Goal: Task Accomplishment & Management: Manage account settings

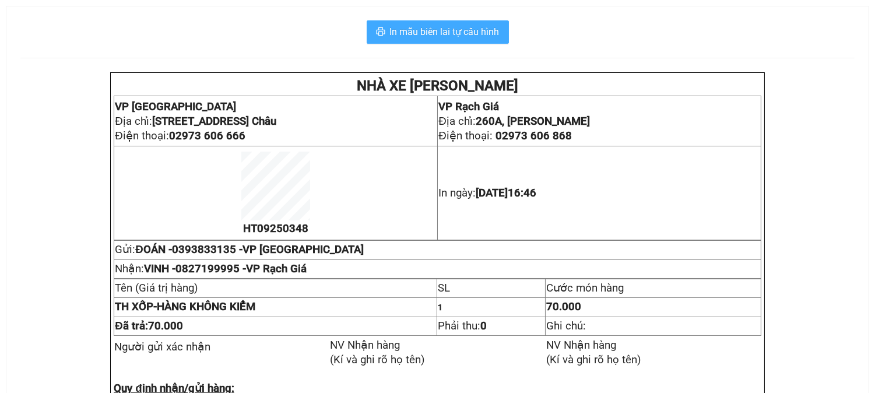
click at [449, 32] on span "In mẫu biên lai tự cấu hình" at bounding box center [445, 31] width 110 height 15
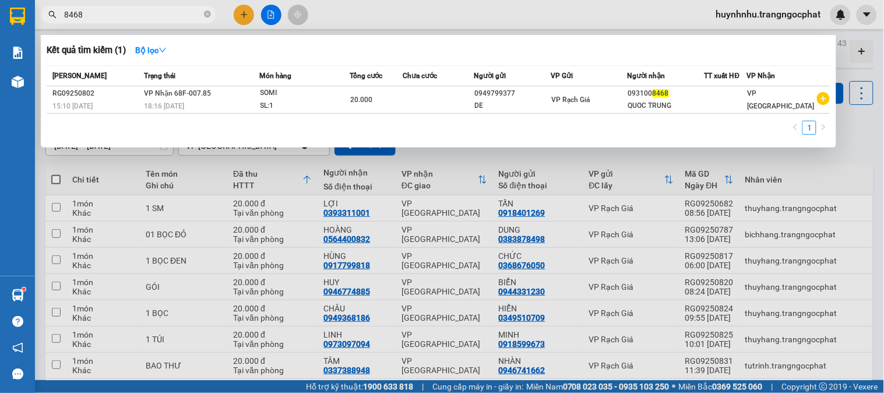
click at [165, 13] on input "8468" at bounding box center [133, 14] width 138 height 13
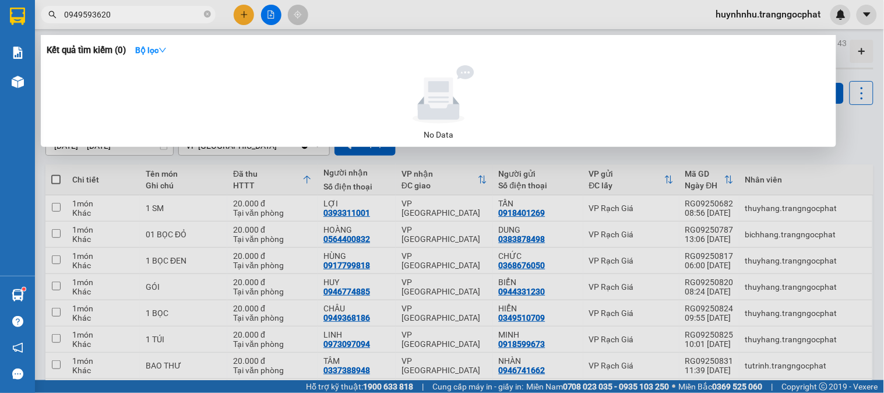
click at [134, 19] on input "0949593620" at bounding box center [133, 14] width 138 height 13
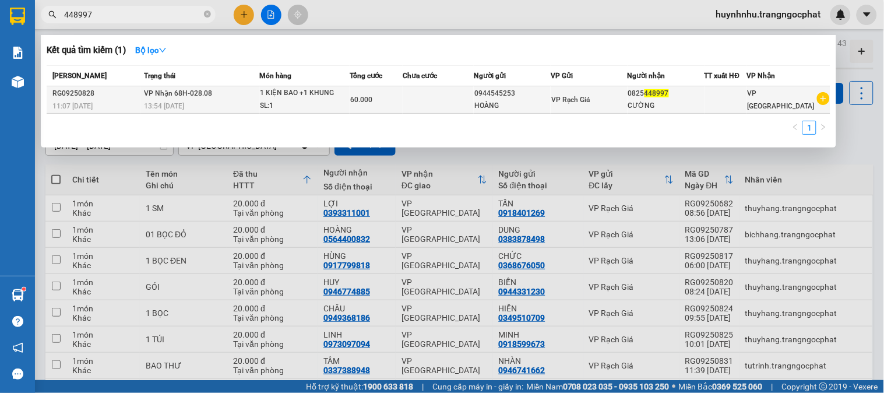
type input "448997"
click at [544, 107] on div "HOÀNG" at bounding box center [512, 106] width 76 height 12
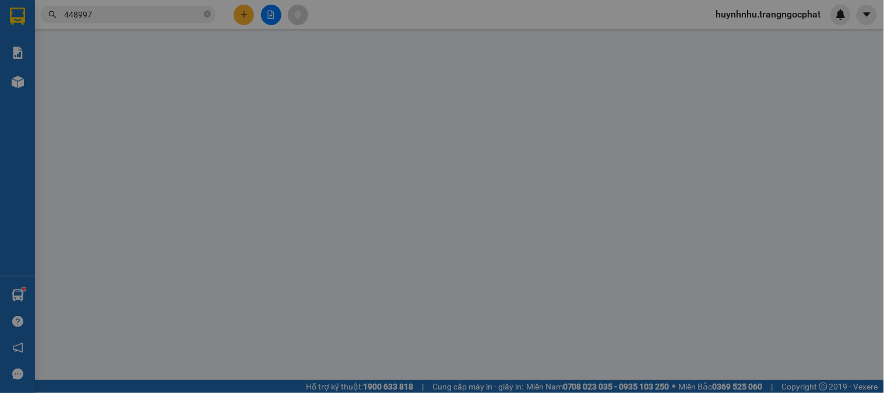
type input "0944545253"
type input "HOÀNG"
type input "0825448997"
type input "CƯỜNG"
type input "60.000"
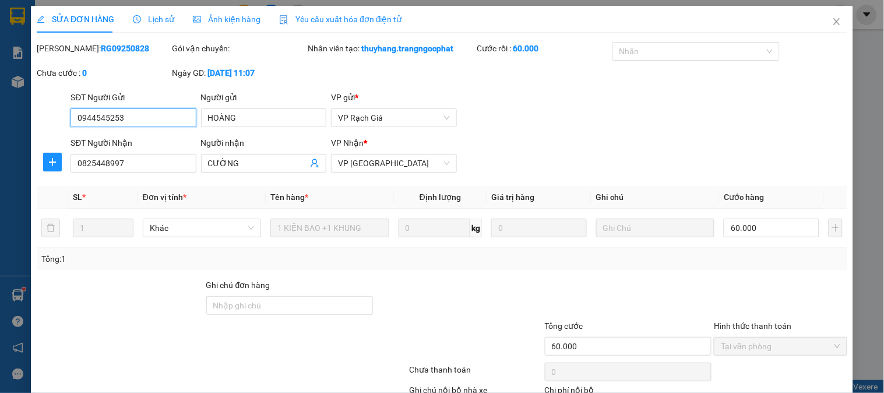
scroll to position [77, 0]
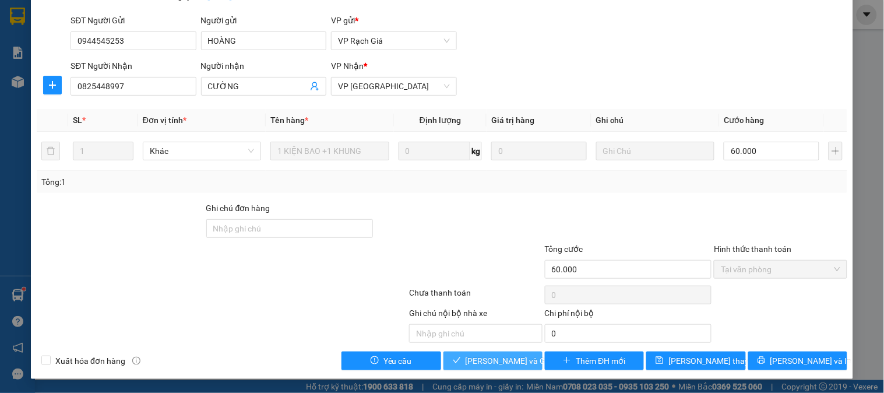
click at [493, 362] on span "Lưu và Giao hàng" at bounding box center [522, 360] width 112 height 13
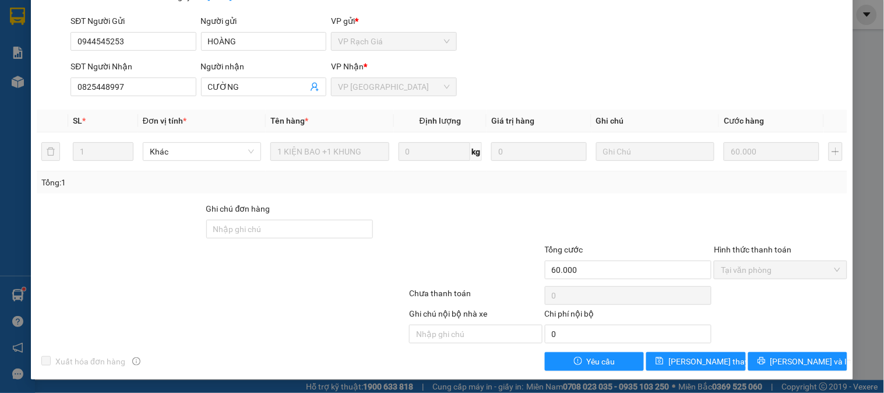
scroll to position [0, 0]
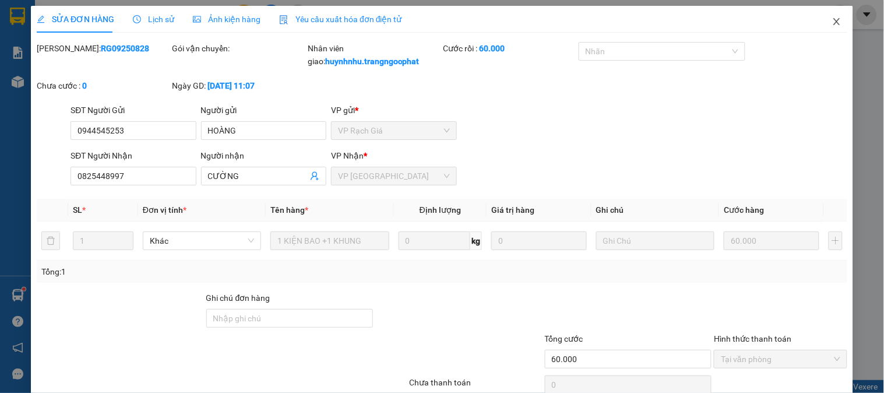
click at [832, 17] on icon "close" at bounding box center [836, 21] width 9 height 9
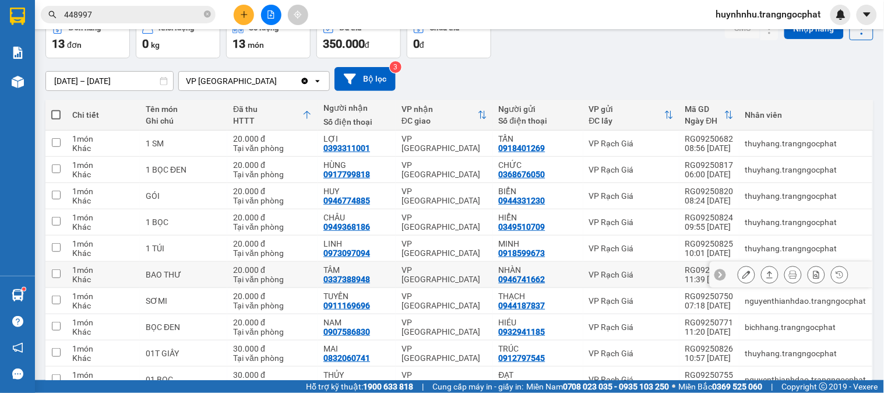
scroll to position [126, 0]
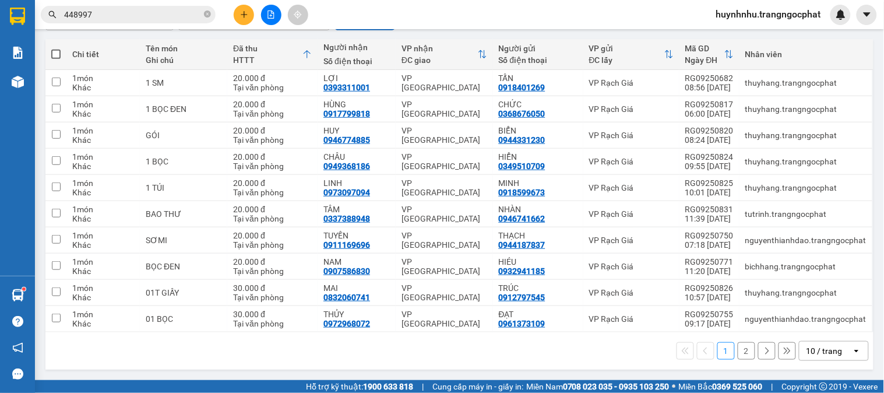
click at [738, 347] on button "2" at bounding box center [746, 350] width 17 height 17
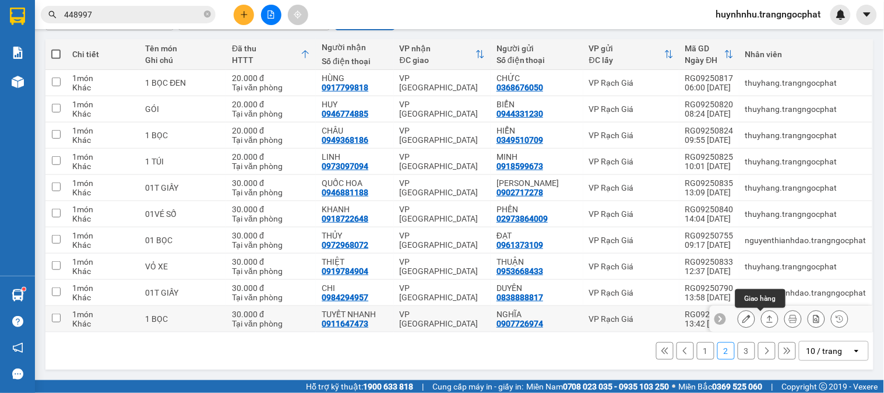
click at [766, 319] on icon at bounding box center [770, 319] width 8 height 8
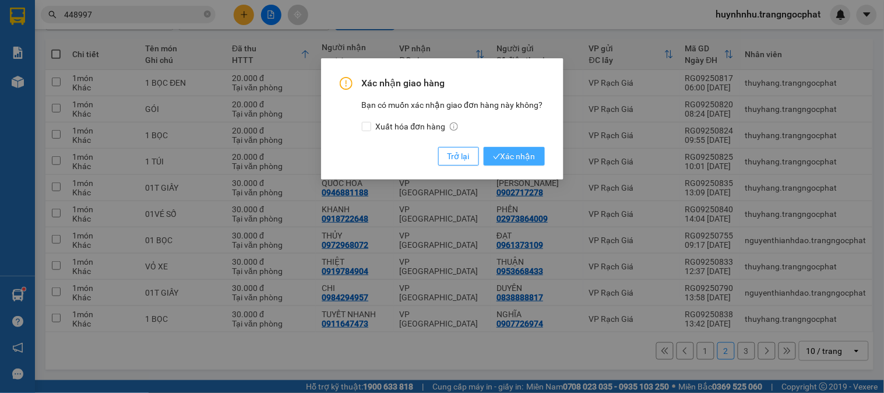
click at [493, 150] on span "Xác nhận" at bounding box center [514, 156] width 43 height 13
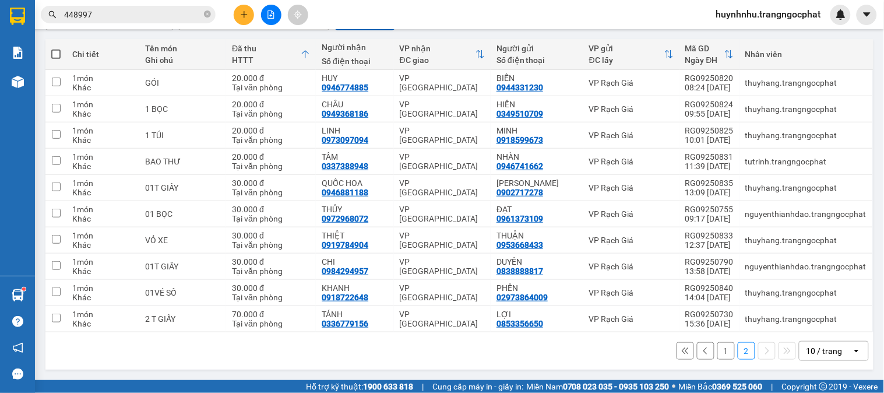
click at [717, 352] on button "1" at bounding box center [725, 350] width 17 height 17
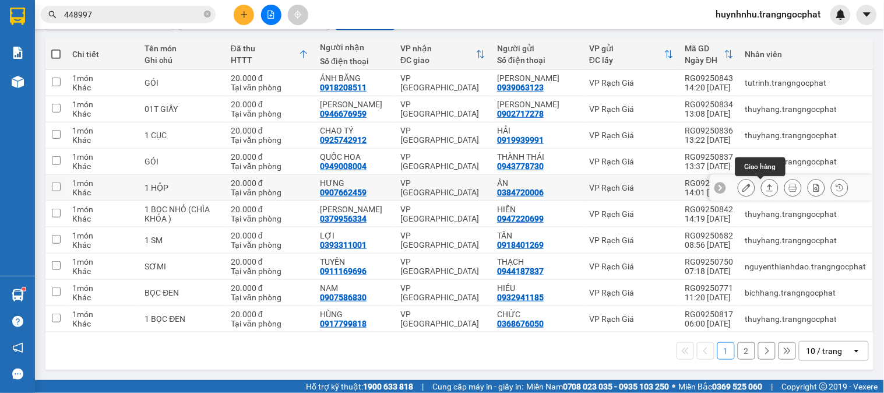
click at [766, 188] on icon at bounding box center [770, 188] width 8 height 8
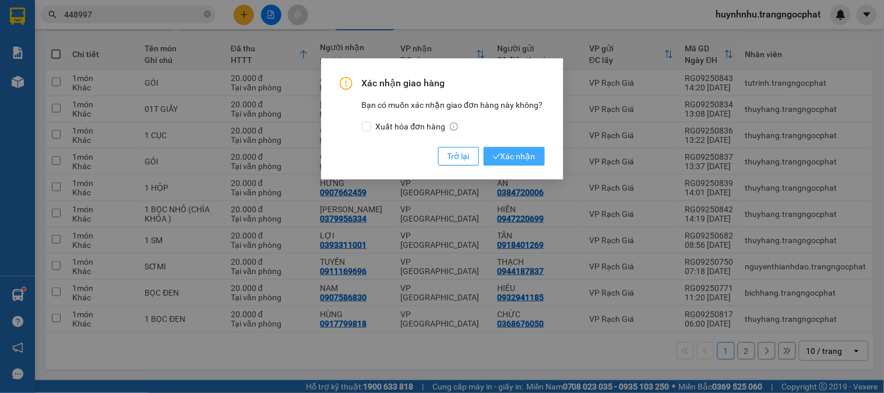
click at [521, 158] on span "Xác nhận" at bounding box center [514, 156] width 43 height 13
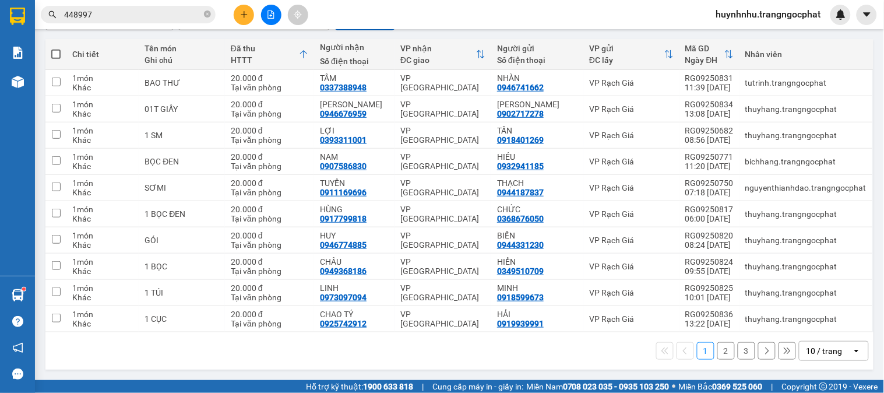
click at [717, 352] on button "2" at bounding box center [725, 350] width 17 height 17
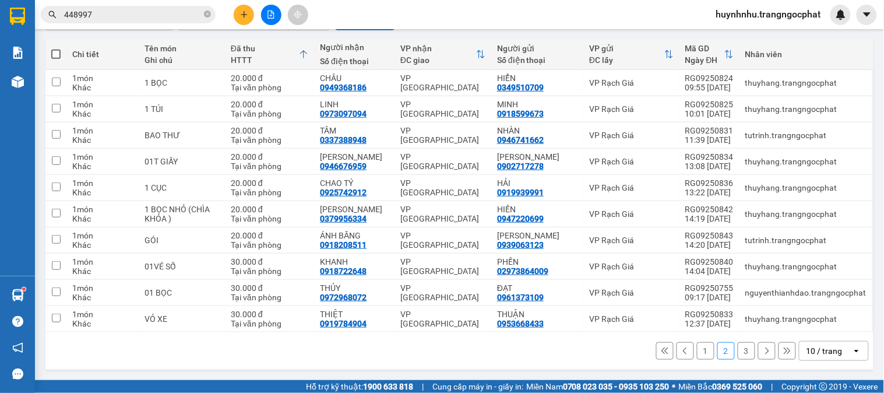
click at [738, 351] on button "3" at bounding box center [746, 350] width 17 height 17
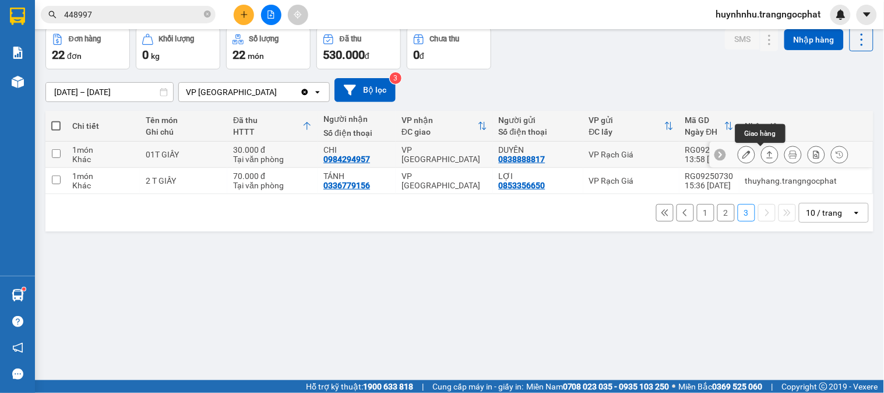
click at [764, 157] on button at bounding box center [770, 154] width 16 height 20
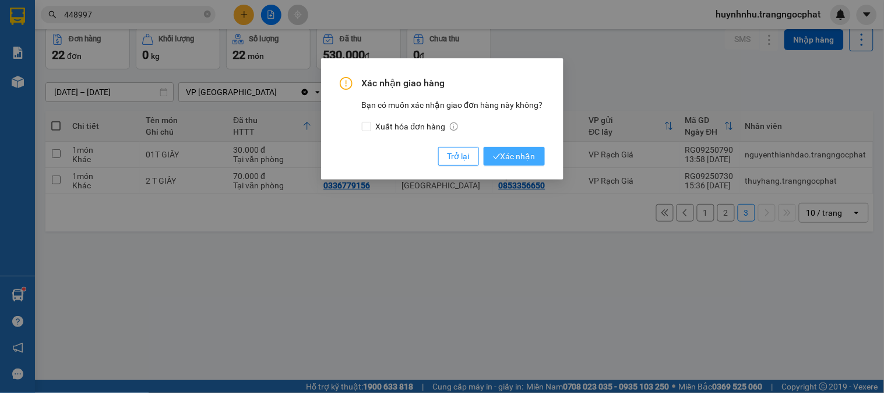
click at [507, 157] on span "Xác nhận" at bounding box center [514, 156] width 43 height 13
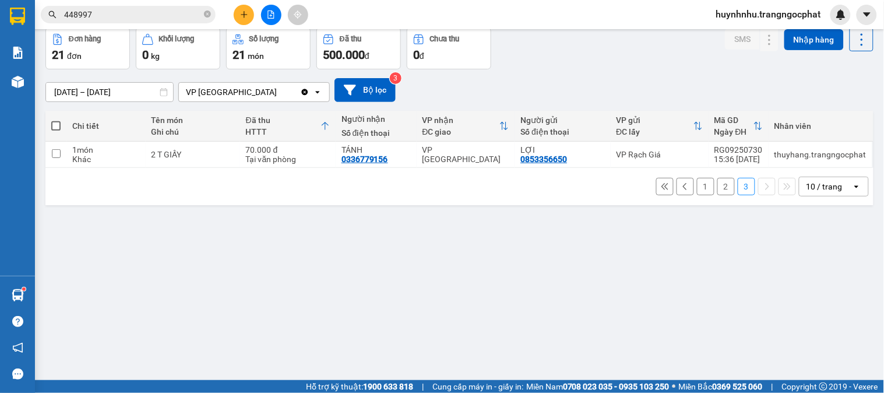
scroll to position [0, 0]
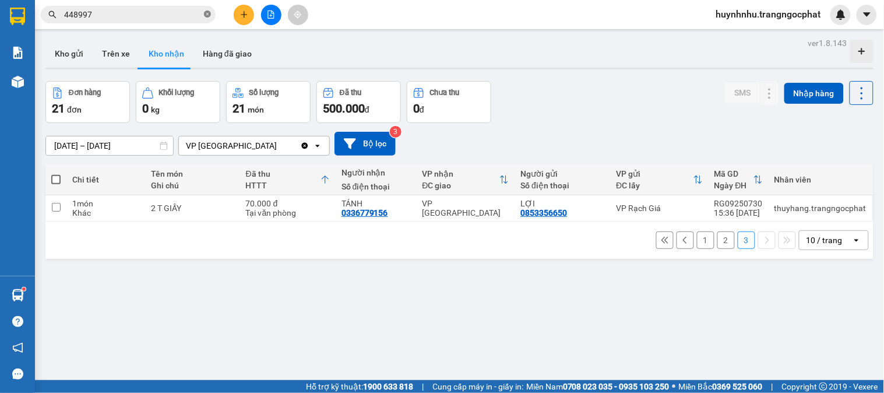
click at [207, 17] on icon "close-circle" at bounding box center [207, 13] width 7 height 7
click at [167, 57] on button "Kho nhận" at bounding box center [166, 54] width 54 height 28
click at [697, 241] on button "1" at bounding box center [705, 239] width 17 height 17
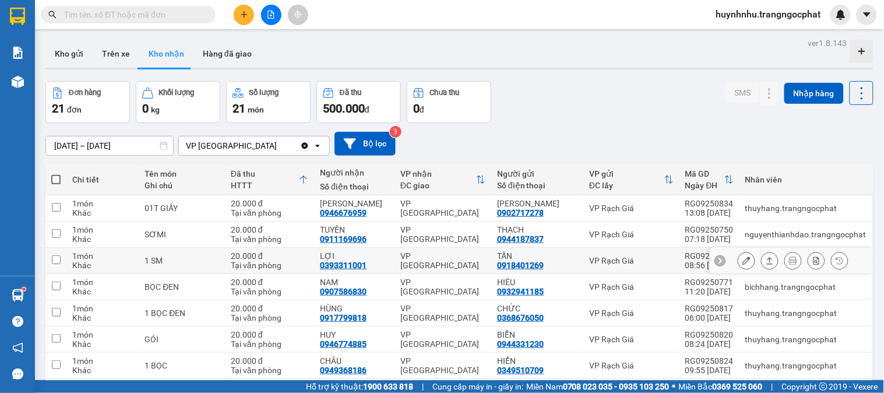
scroll to position [126, 0]
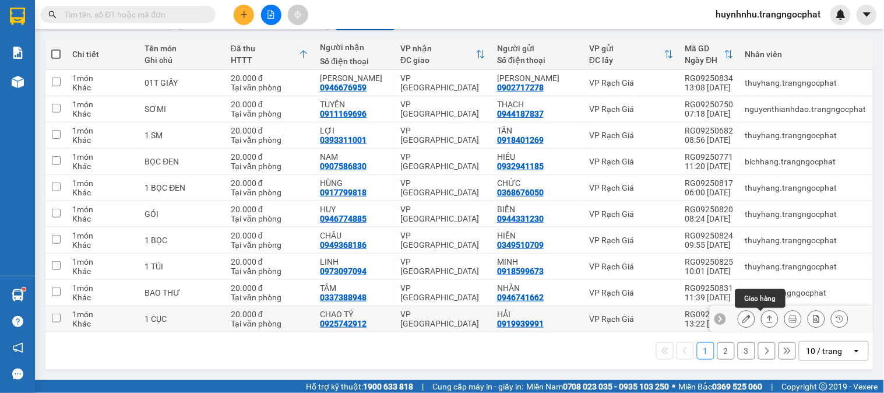
click at [762, 318] on button at bounding box center [770, 319] width 16 height 20
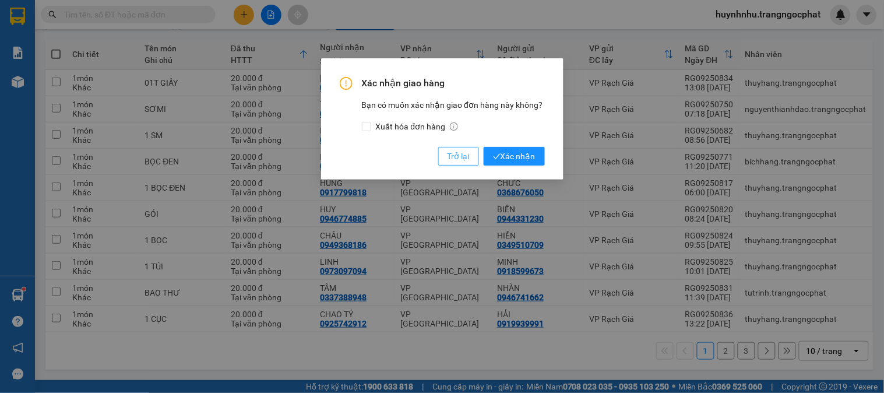
click at [443, 147] on button "Trở lại" at bounding box center [458, 156] width 41 height 19
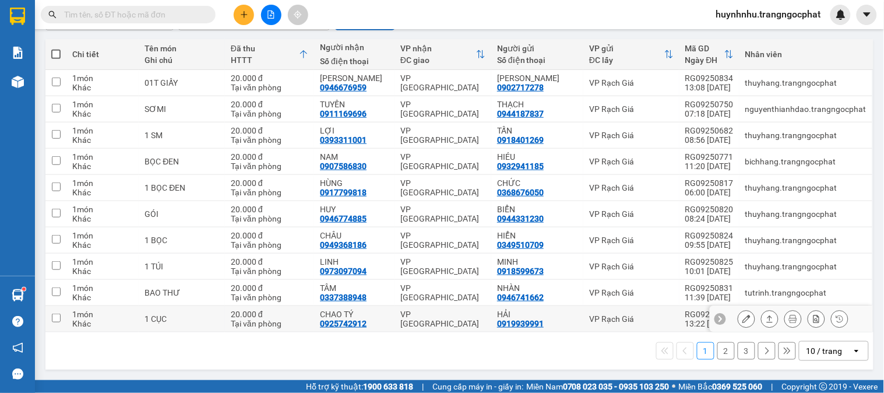
click at [57, 315] on input "checkbox" at bounding box center [56, 317] width 9 height 9
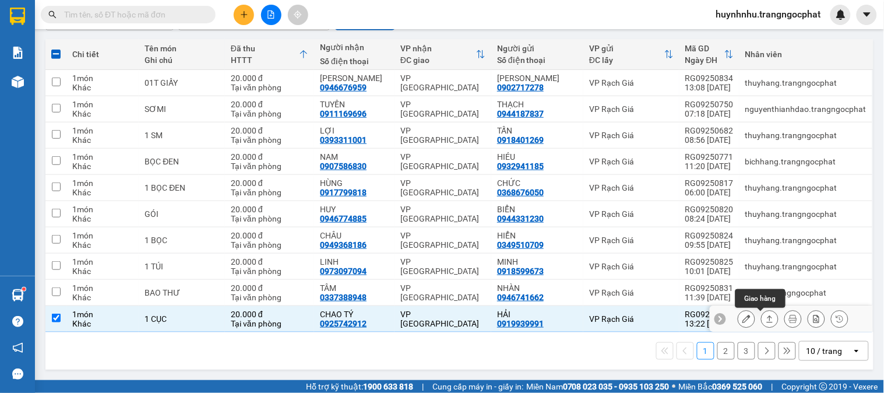
click at [766, 316] on icon at bounding box center [770, 319] width 8 height 8
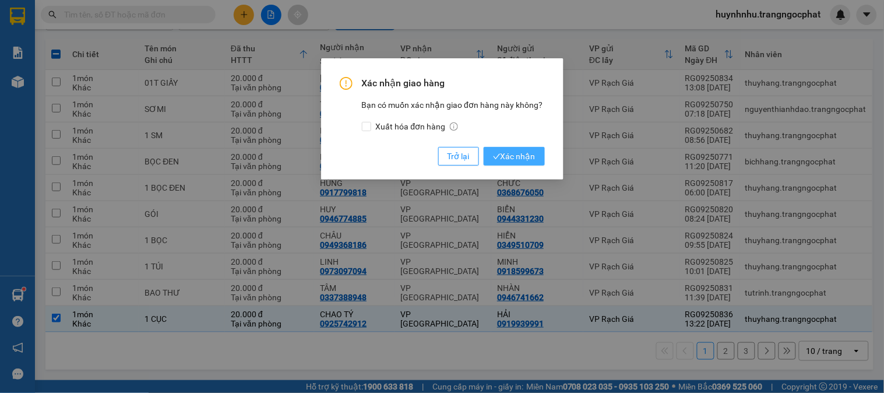
click at [509, 158] on span "Xác nhận" at bounding box center [514, 156] width 43 height 13
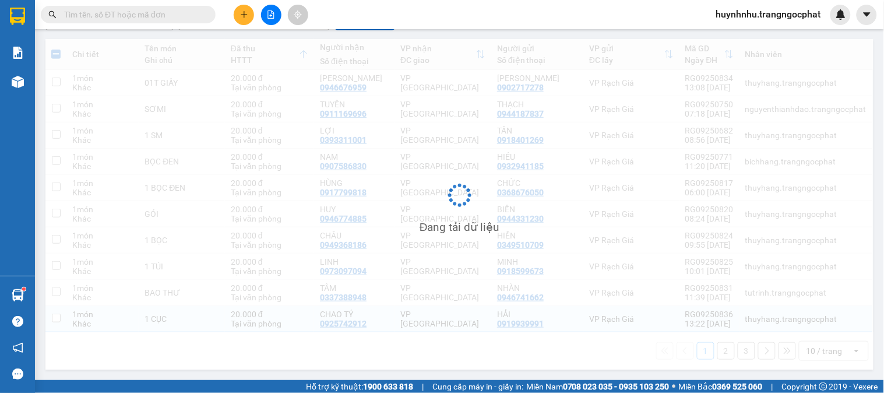
checkbox input "false"
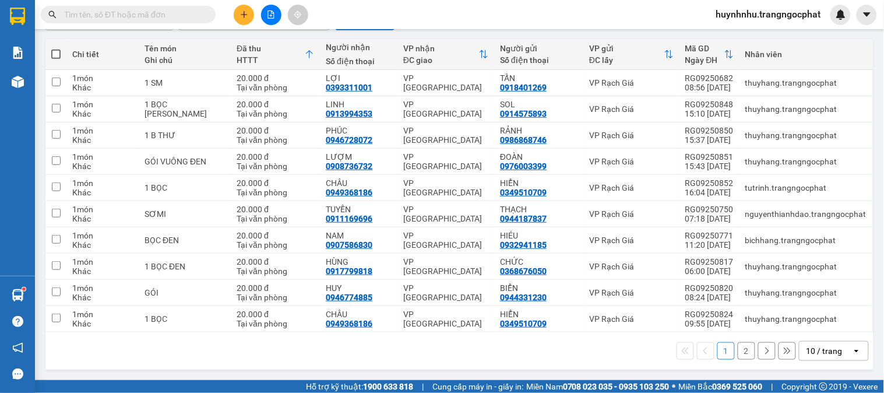
click at [738, 351] on button "2" at bounding box center [746, 350] width 17 height 17
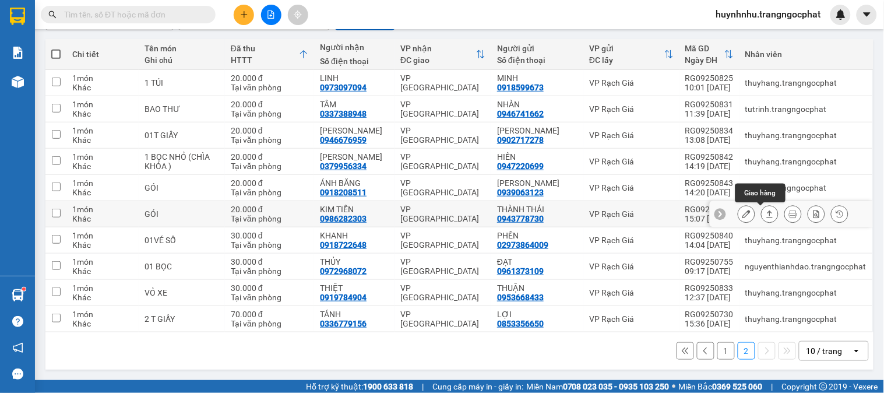
click at [766, 213] on icon at bounding box center [770, 214] width 8 height 8
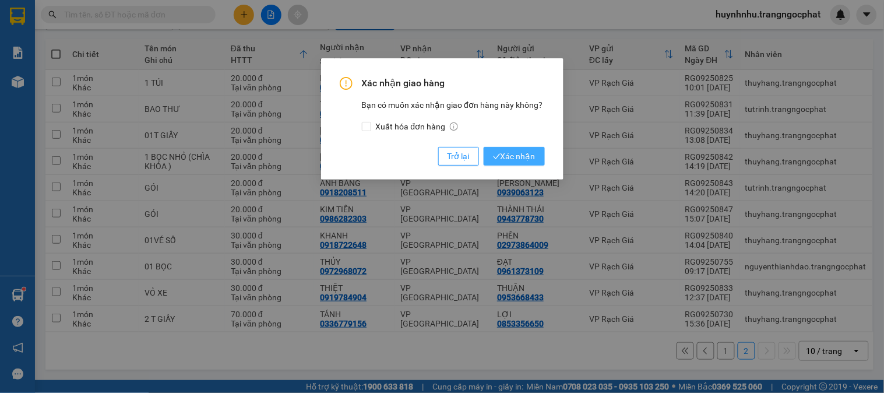
click at [510, 161] on span "Xác nhận" at bounding box center [514, 156] width 43 height 13
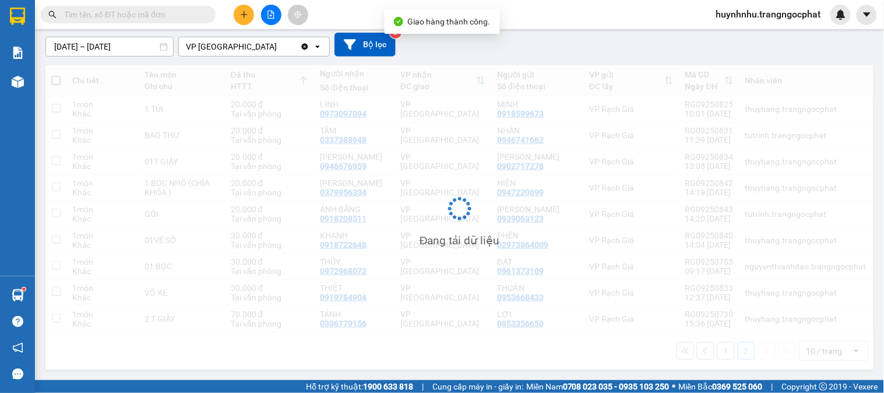
scroll to position [100, 0]
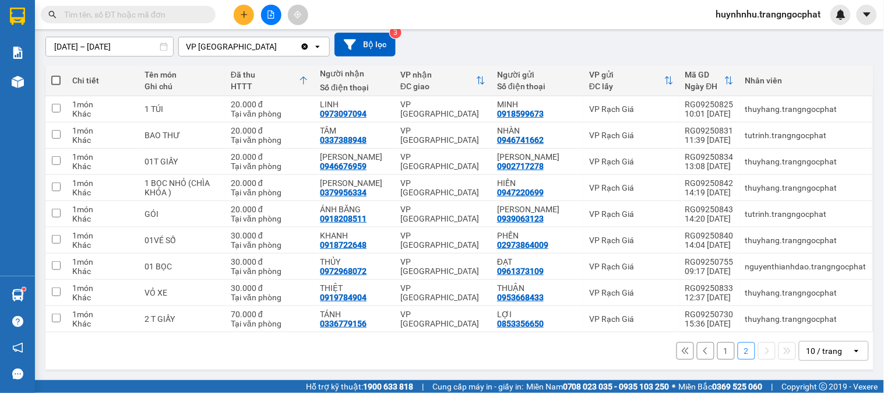
click at [717, 350] on button "1" at bounding box center [725, 350] width 17 height 17
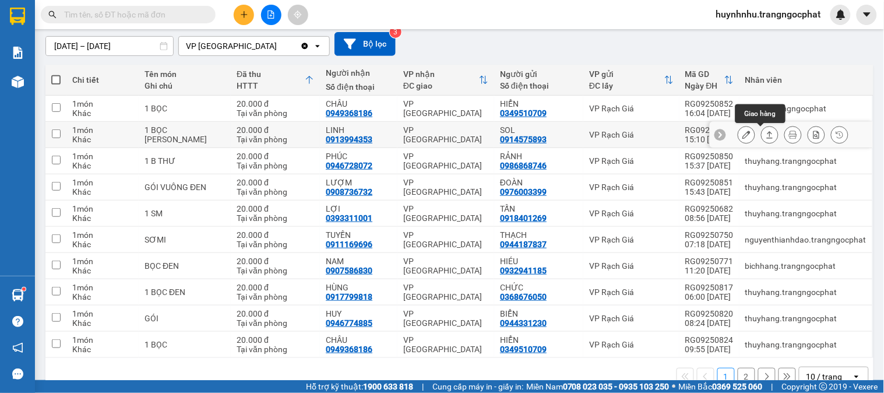
click at [762, 138] on button at bounding box center [770, 135] width 16 height 20
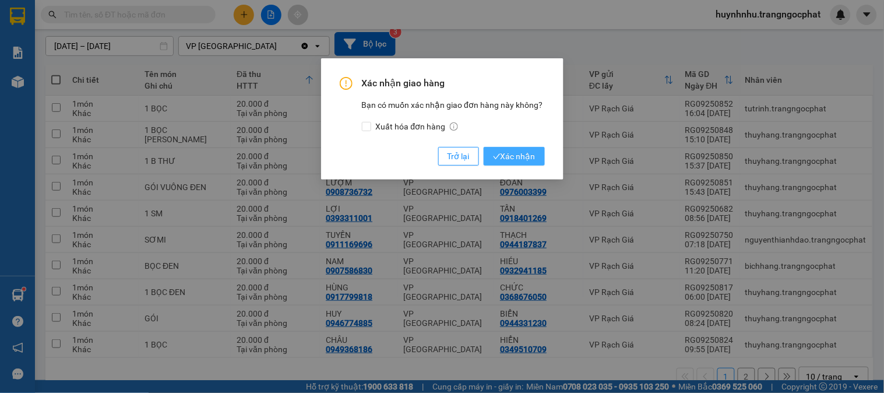
click at [502, 156] on span "Xác nhận" at bounding box center [514, 156] width 43 height 13
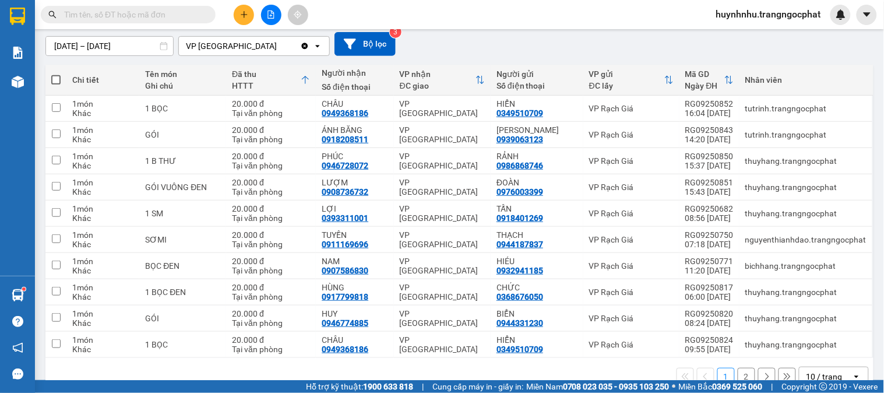
click at [738, 373] on button "2" at bounding box center [746, 376] width 17 height 17
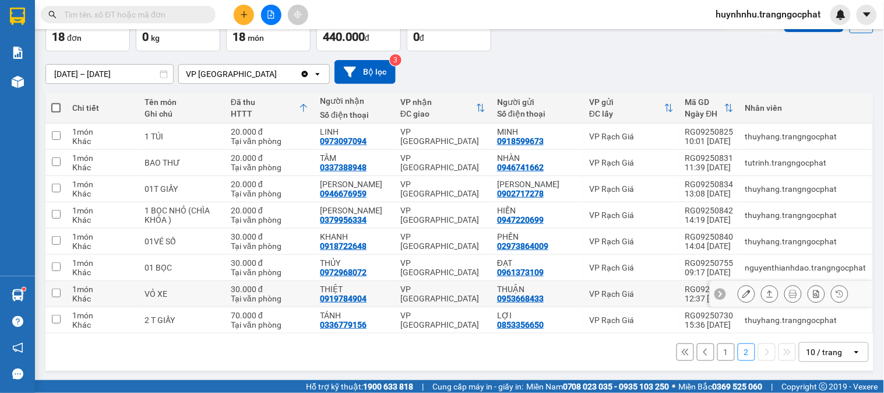
scroll to position [73, 0]
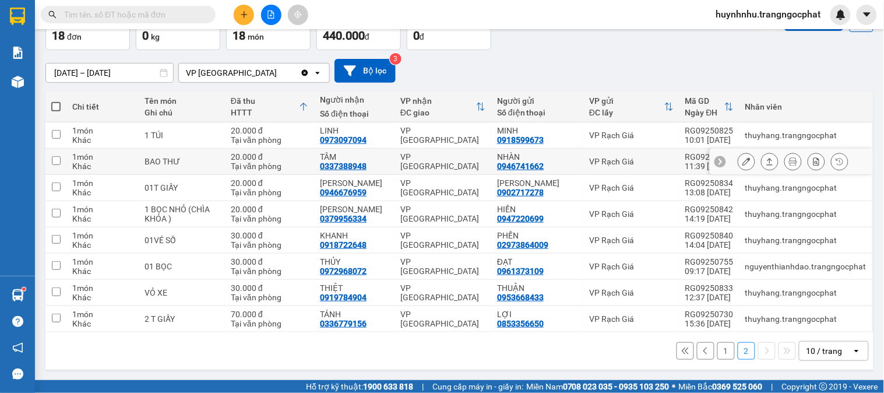
click at [766, 158] on icon at bounding box center [770, 161] width 8 height 8
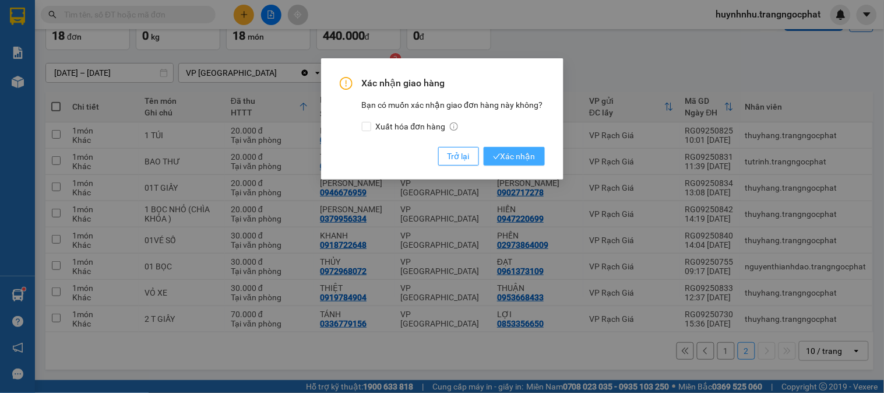
click at [508, 156] on span "Xác nhận" at bounding box center [514, 156] width 43 height 13
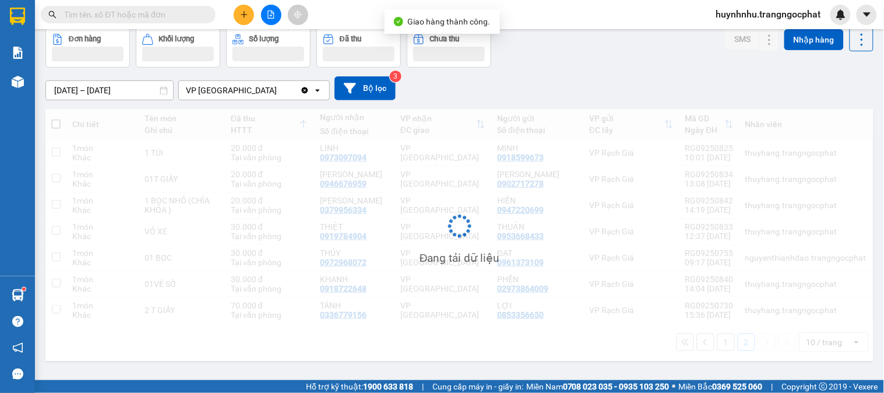
scroll to position [54, 0]
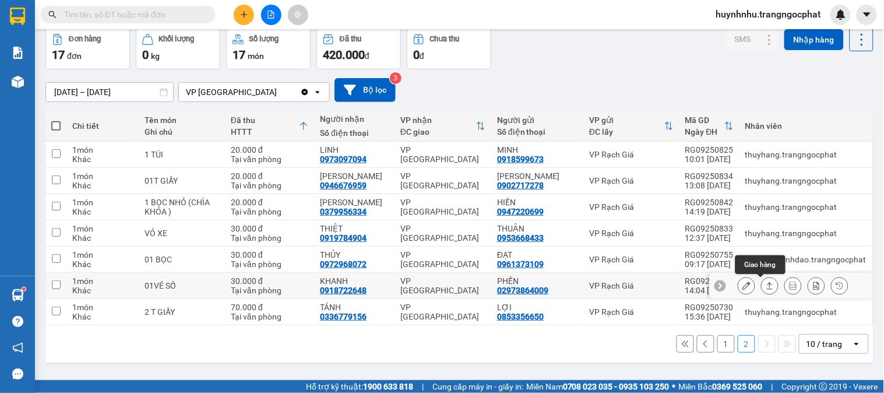
click at [766, 288] on icon at bounding box center [770, 285] width 8 height 8
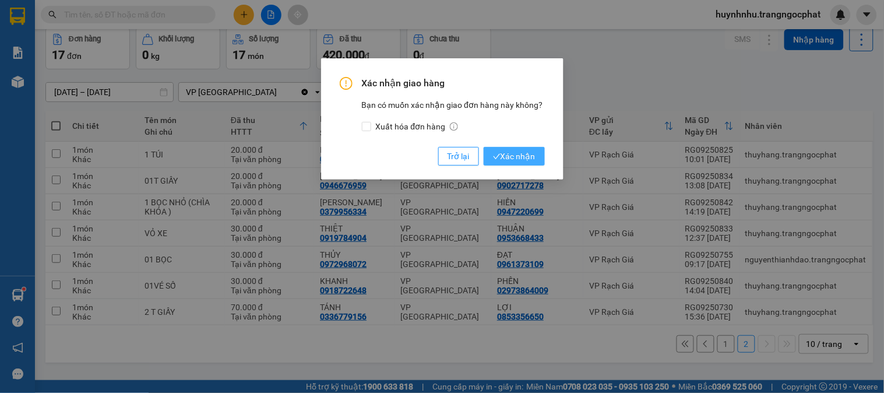
click at [508, 160] on span "Xác nhận" at bounding box center [514, 156] width 43 height 13
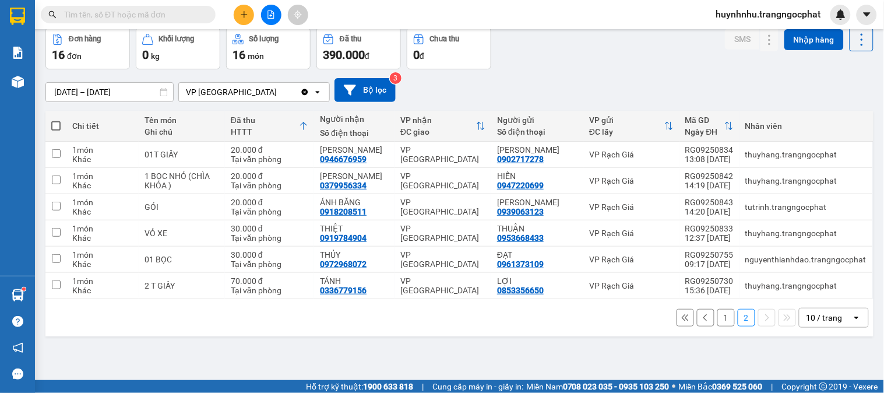
click at [717, 319] on button "1" at bounding box center [725, 317] width 17 height 17
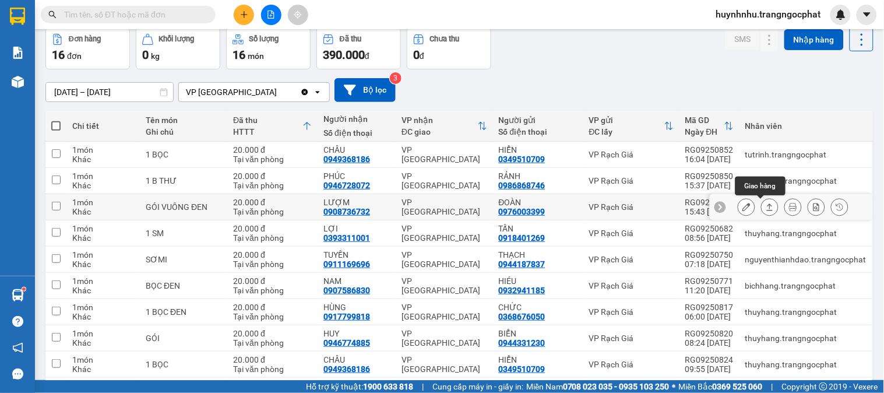
click at [767, 209] on icon at bounding box center [770, 206] width 6 height 7
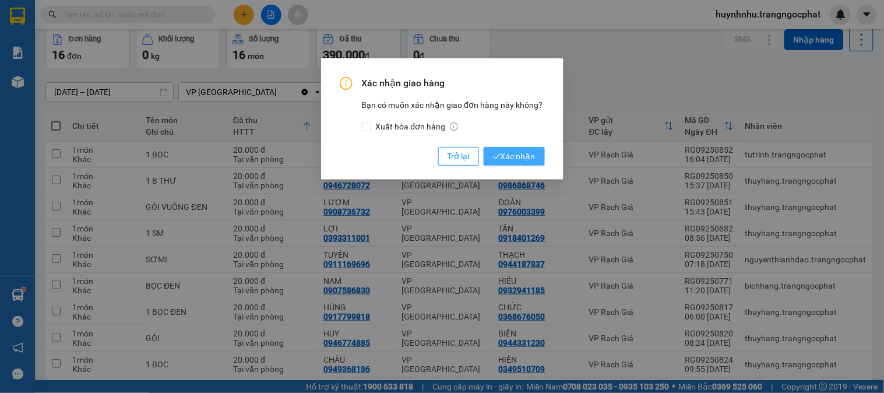
click at [514, 161] on span "Xác nhận" at bounding box center [514, 156] width 43 height 13
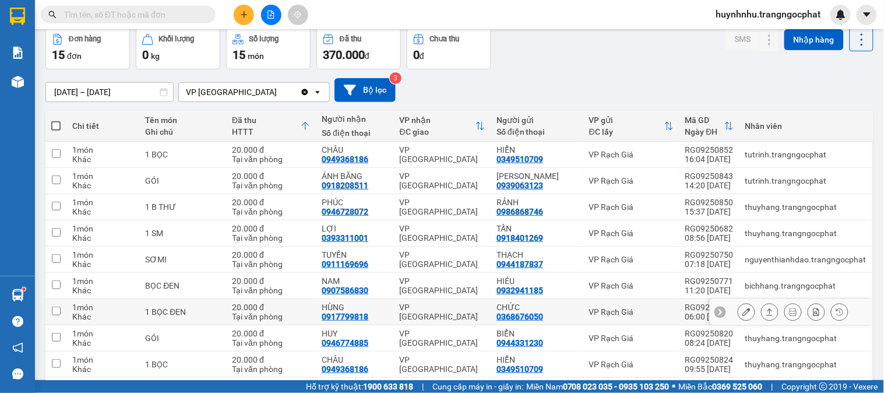
scroll to position [118, 0]
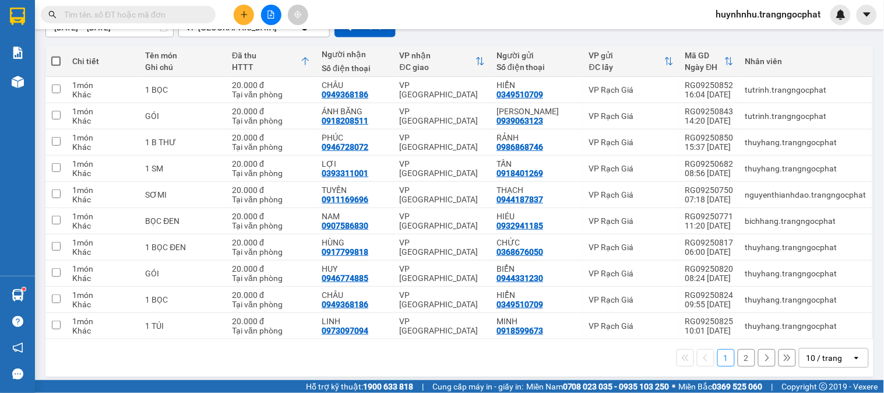
click at [738, 353] on button "2" at bounding box center [746, 357] width 17 height 17
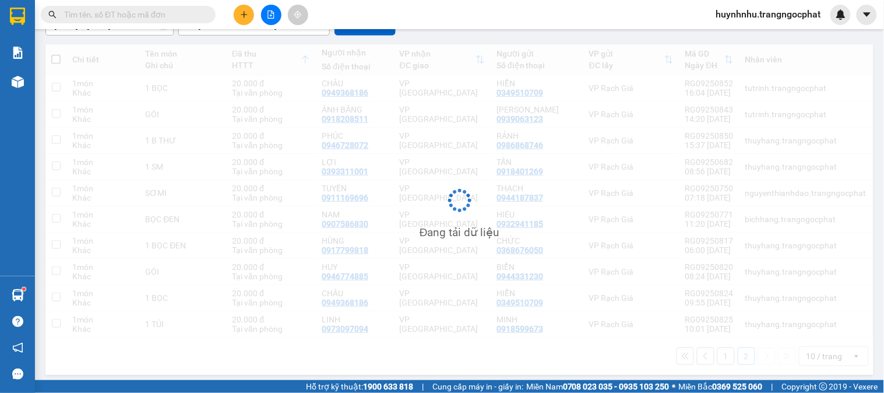
scroll to position [54, 0]
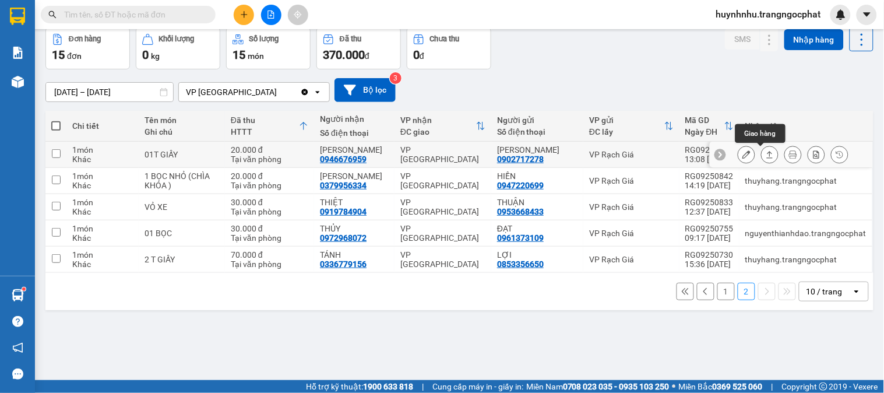
click at [766, 154] on icon at bounding box center [770, 154] width 8 height 8
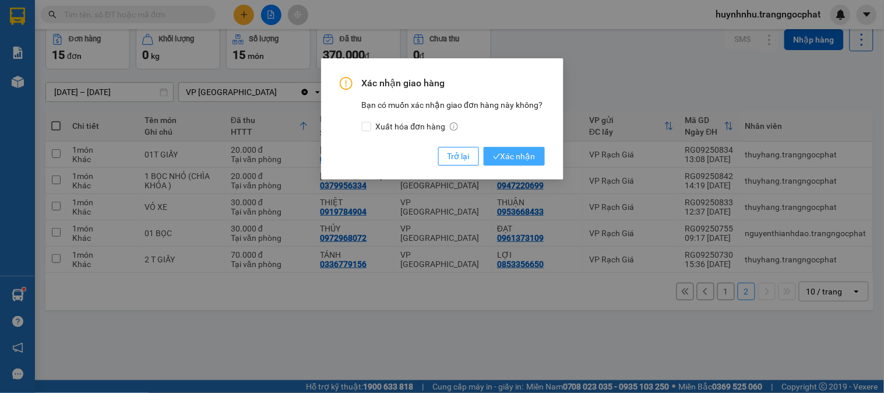
click at [498, 160] on icon "check" at bounding box center [497, 157] width 8 height 8
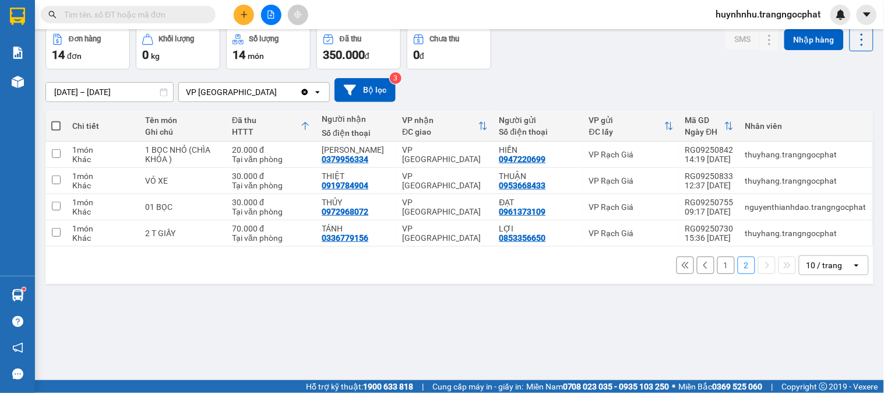
click at [717, 264] on button "1" at bounding box center [725, 264] width 17 height 17
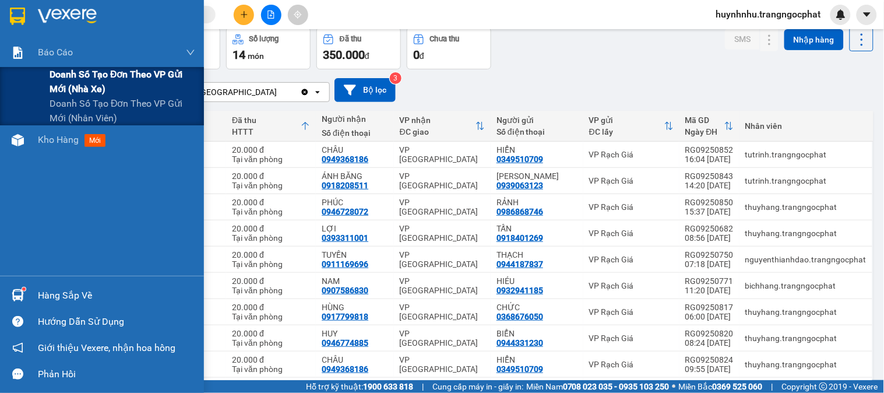
click at [108, 84] on span "Doanh số tạo đơn theo VP gửi mới (nhà xe)" at bounding box center [123, 81] width 146 height 29
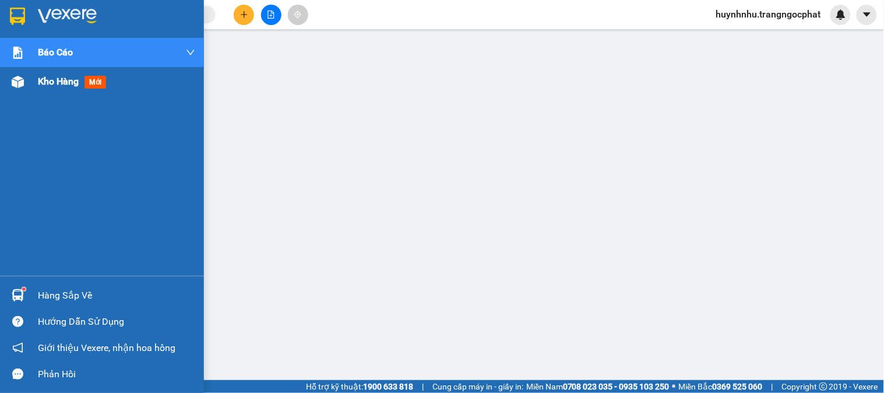
click at [65, 85] on span "Kho hàng" at bounding box center [58, 81] width 41 height 11
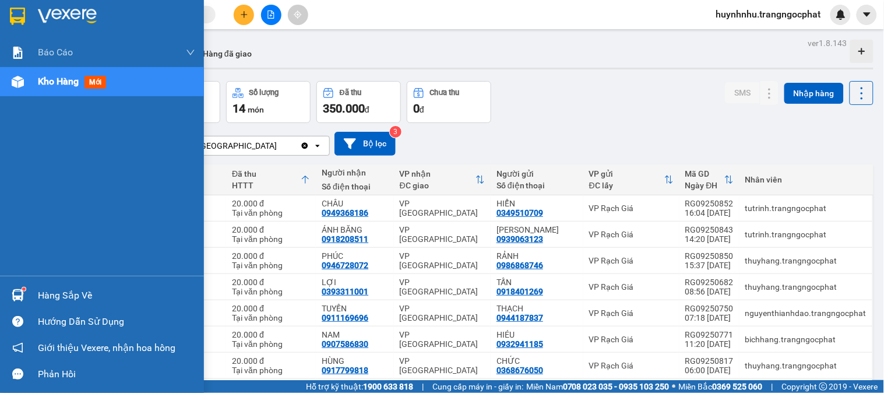
click at [57, 290] on div "Hàng sắp về" at bounding box center [116, 295] width 157 height 17
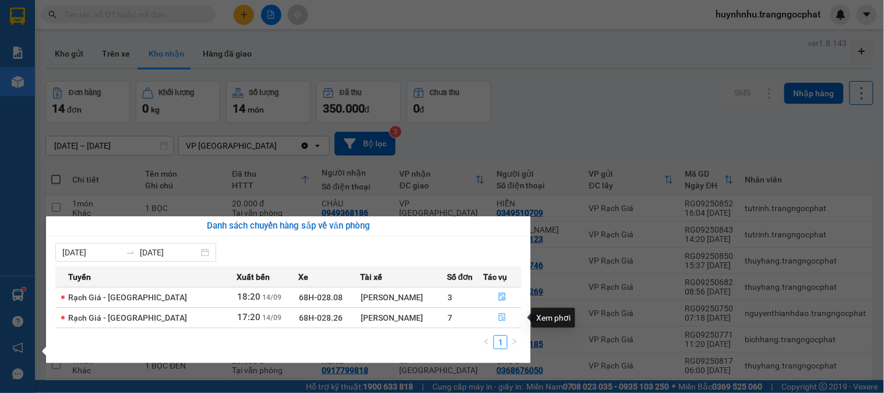
click at [503, 315] on icon "file-done" at bounding box center [502, 317] width 8 height 8
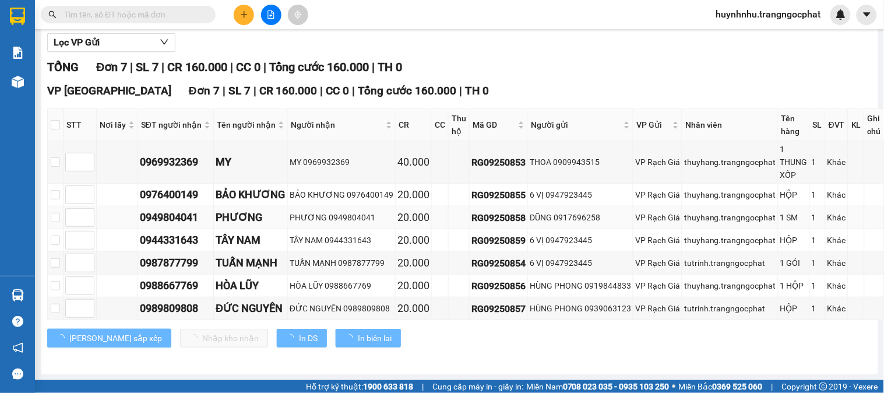
scroll to position [146, 0]
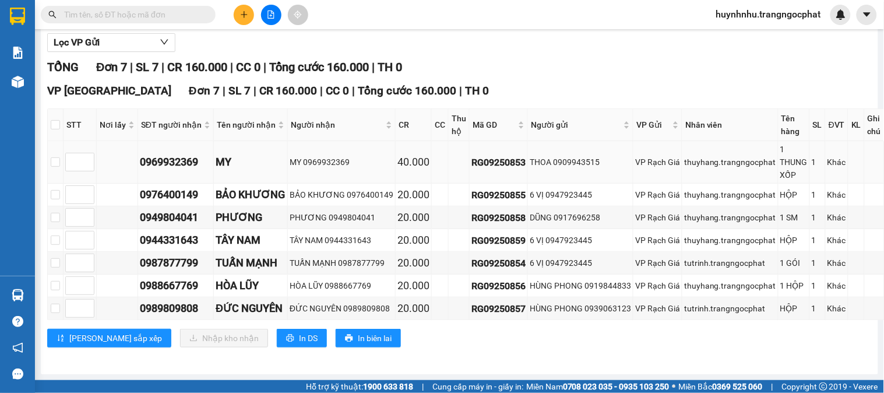
click at [175, 154] on div "0969932369" at bounding box center [176, 162] width 72 height 16
copy div "0969932369"
click at [164, 194] on td "0976400149" at bounding box center [176, 195] width 76 height 23
click at [167, 186] on div "0976400149" at bounding box center [176, 194] width 72 height 16
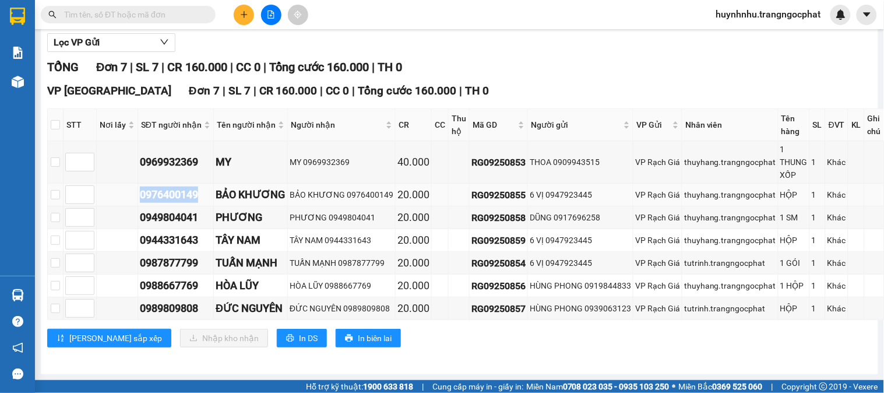
click at [167, 186] on div "0976400149" at bounding box center [176, 194] width 72 height 16
copy div "0976400149"
click at [176, 210] on div "0949804041" at bounding box center [176, 217] width 72 height 16
copy div "0949804041"
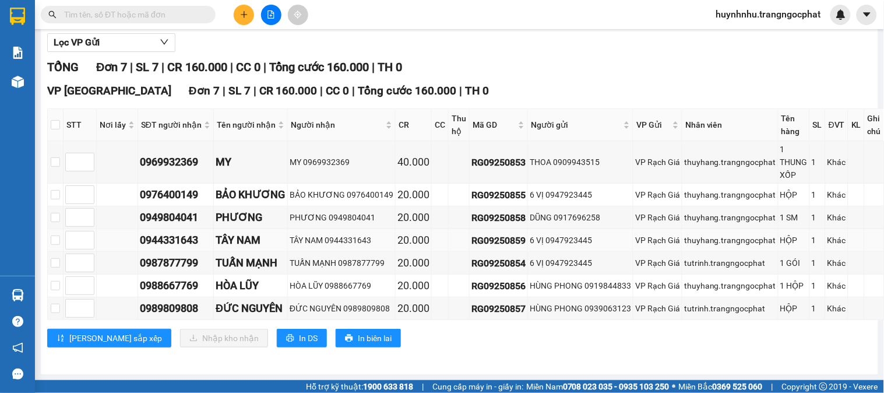
click at [173, 239] on td "0944331643" at bounding box center [176, 240] width 76 height 23
click at [178, 232] on div "0944331643" at bounding box center [176, 240] width 72 height 16
copy div "0944331643"
click at [176, 255] on div "0987877799" at bounding box center [176, 263] width 72 height 16
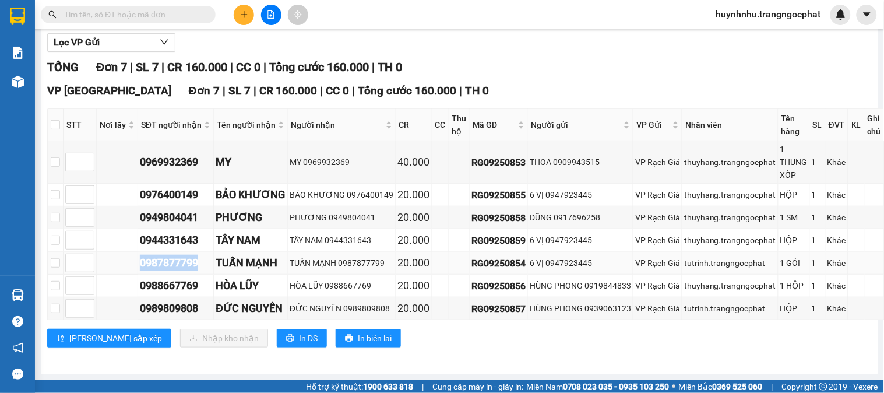
click at [176, 255] on div "0987877799" at bounding box center [176, 263] width 72 height 16
copy div "0987877799"
click at [165, 277] on div "0988667769" at bounding box center [176, 285] width 72 height 16
copy div "0988667769"
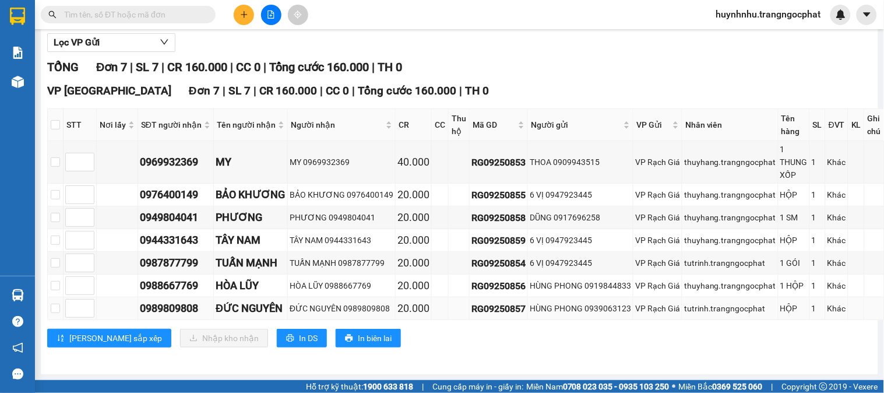
click at [189, 301] on div "0989809808" at bounding box center [176, 308] width 72 height 16
copy div "0989809808"
click at [56, 120] on input "checkbox" at bounding box center [55, 124] width 9 height 9
checkbox input "true"
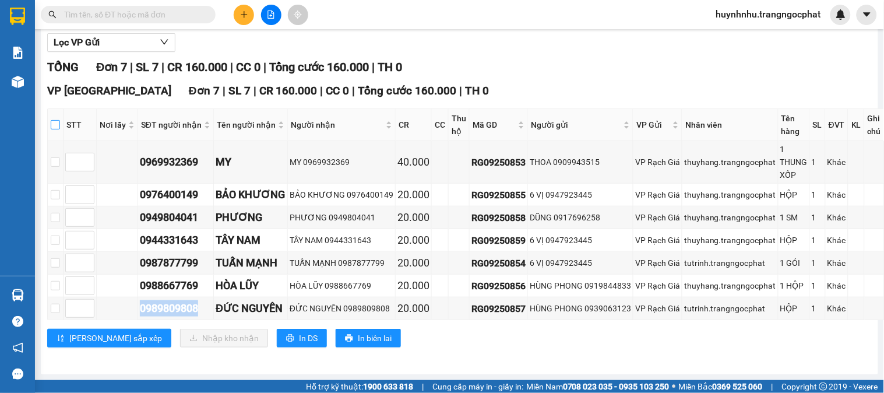
checkbox input "true"
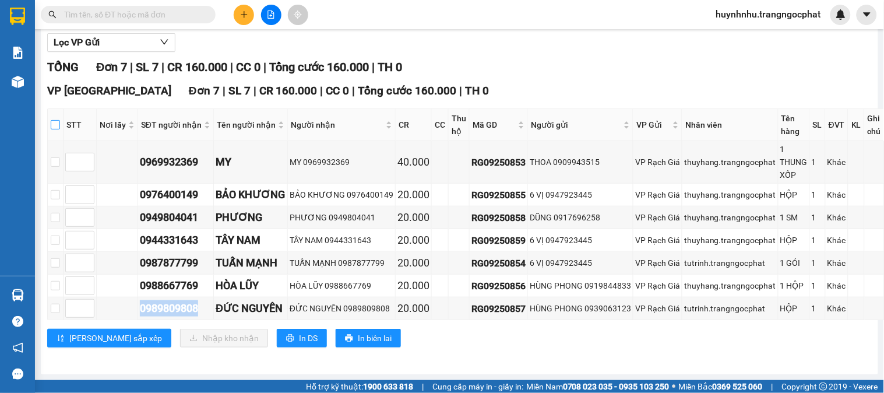
checkbox input "true"
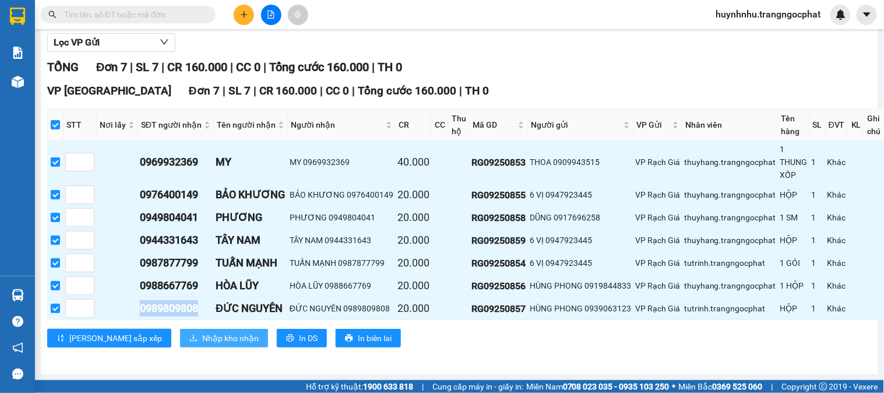
click at [202, 333] on span "Nhập kho nhận" at bounding box center [230, 338] width 57 height 13
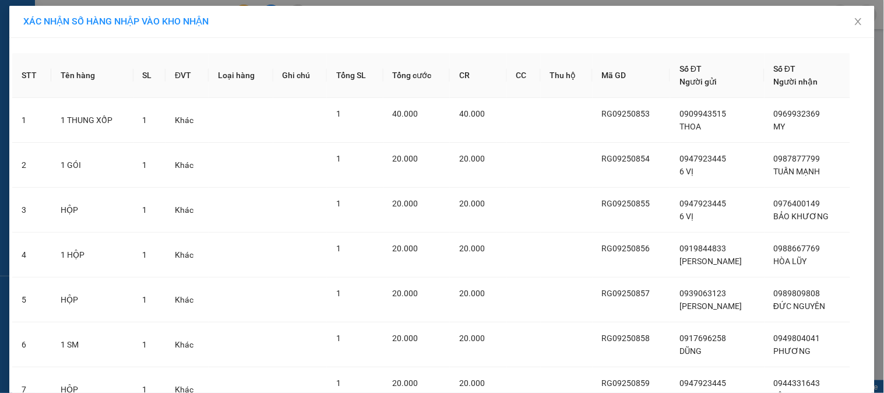
scroll to position [104, 0]
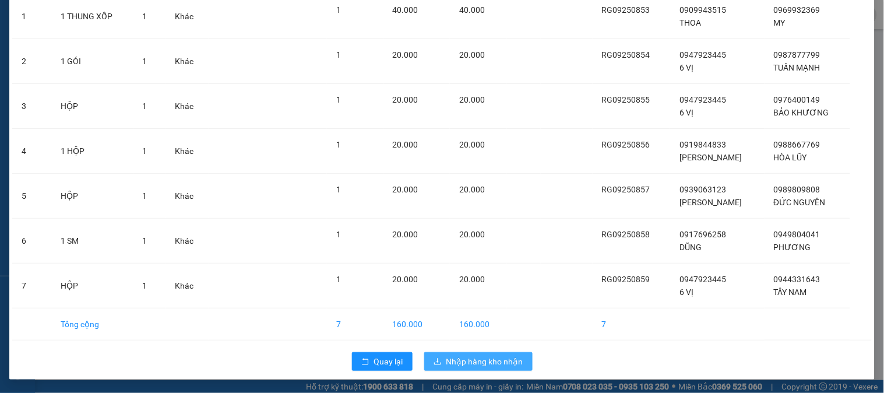
click at [440, 362] on button "Nhập hàng kho nhận" at bounding box center [478, 361] width 108 height 19
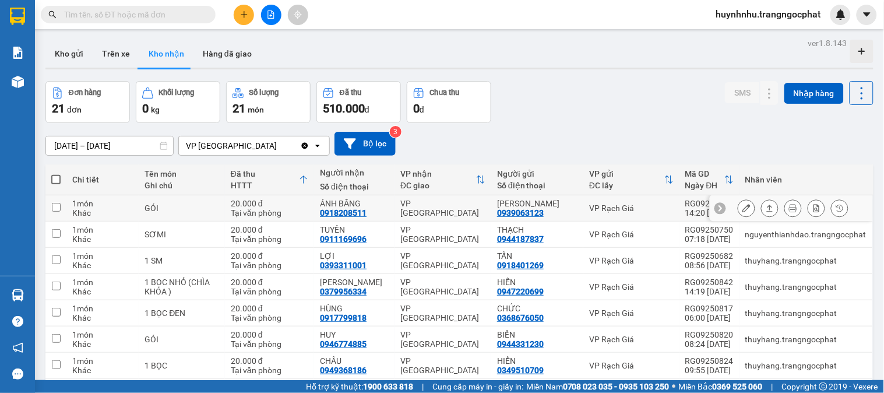
click at [766, 210] on icon at bounding box center [770, 208] width 8 height 8
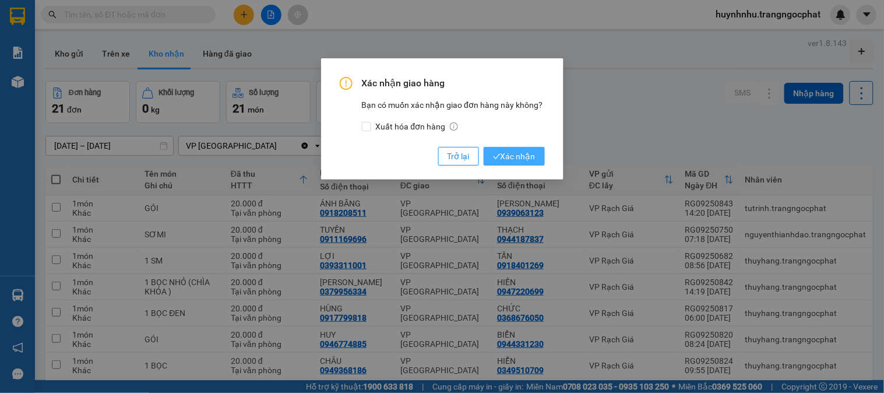
click at [507, 155] on span "Xác nhận" at bounding box center [514, 156] width 43 height 13
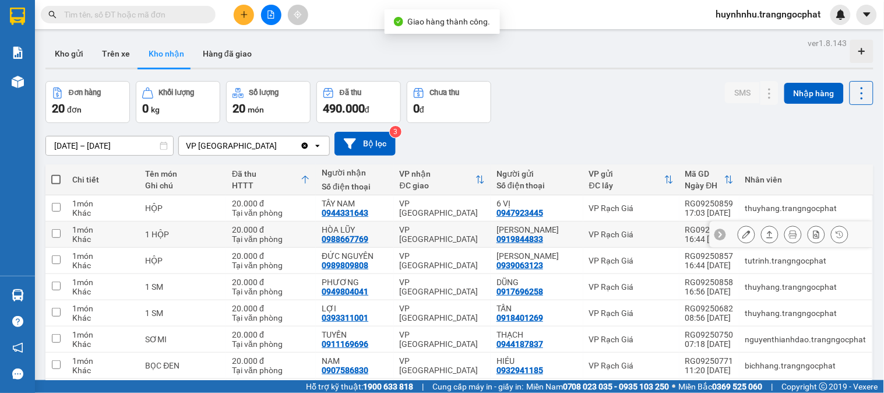
scroll to position [126, 0]
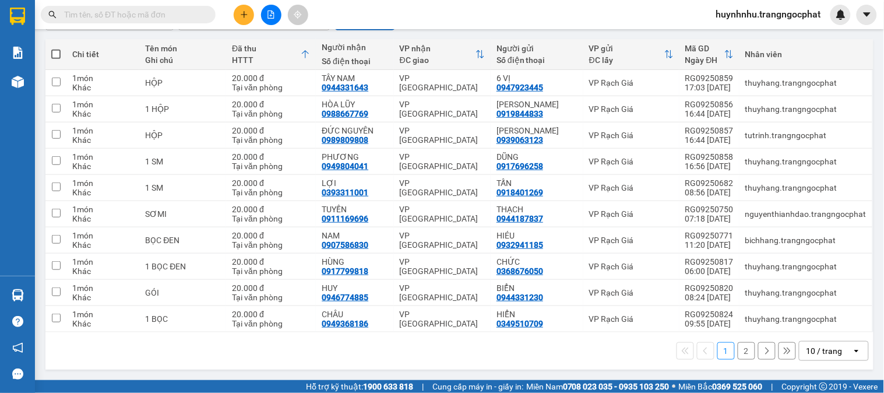
click at [738, 352] on button "2" at bounding box center [746, 350] width 17 height 17
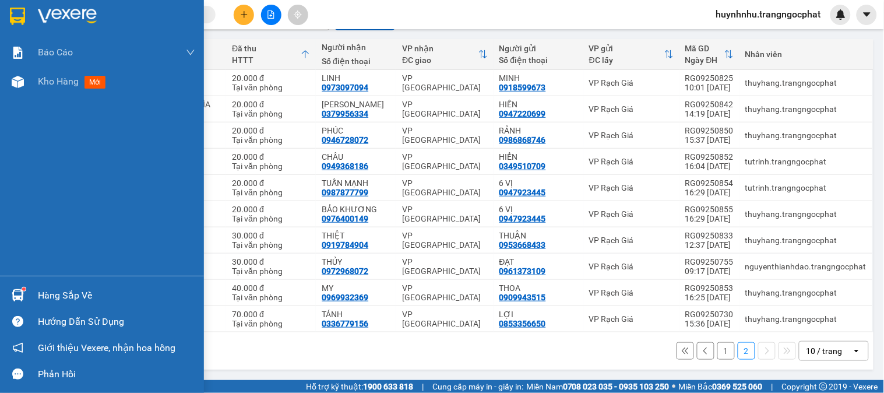
click at [77, 295] on div "Hàng sắp về" at bounding box center [116, 295] width 157 height 17
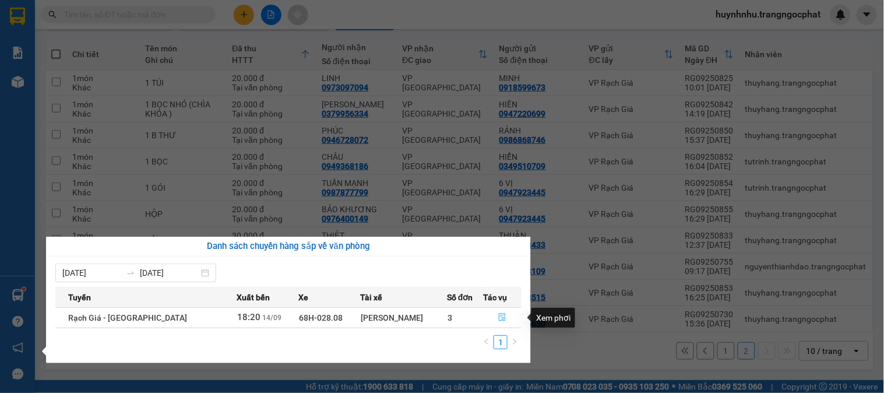
click at [498, 316] on icon "file-done" at bounding box center [502, 317] width 8 height 8
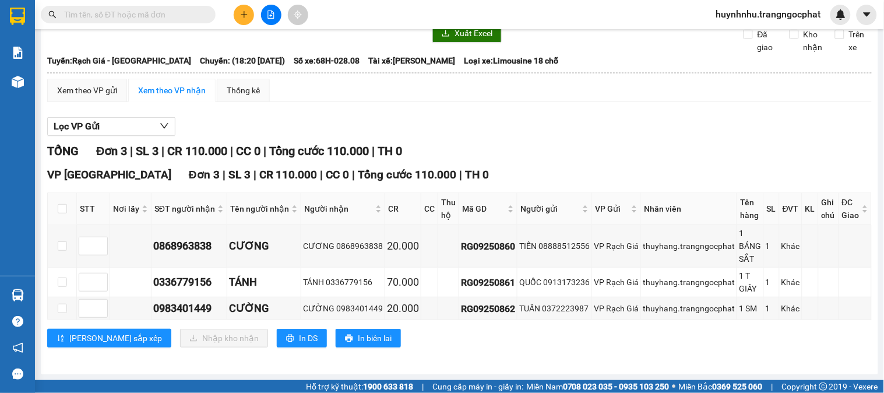
scroll to position [51, 0]
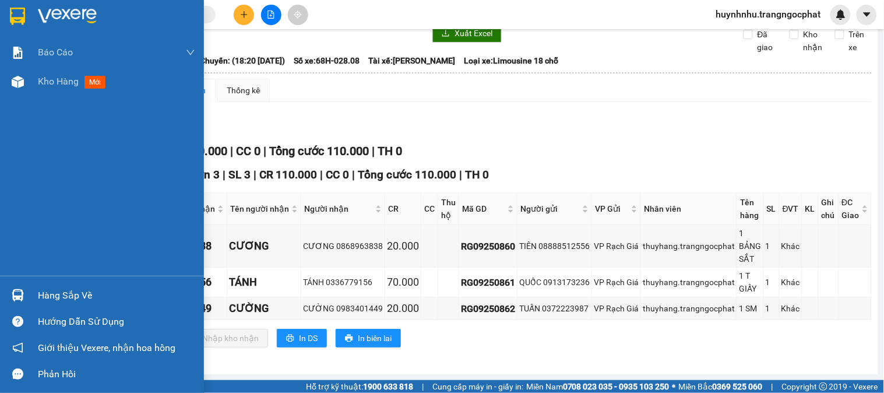
click at [54, 291] on div "Hàng sắp về" at bounding box center [116, 295] width 157 height 17
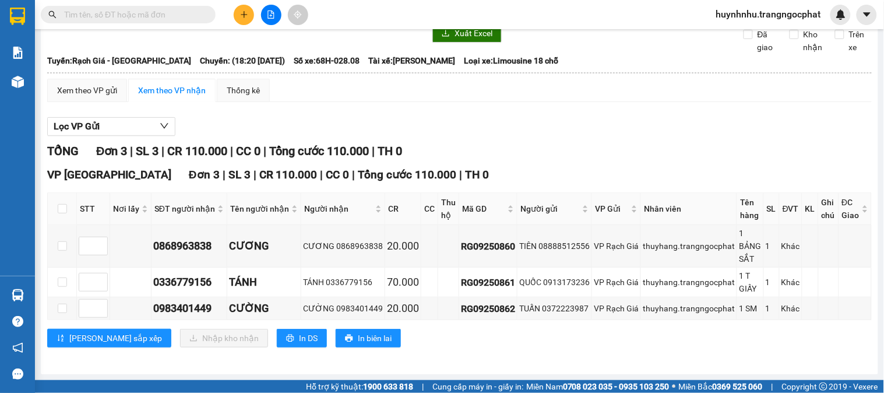
click at [563, 107] on section "Kết quả tìm kiếm ( 1 ) Bộ lọc Mã ĐH Trạng thái Món hàng Tổng cước Chưa cước Ngư…" at bounding box center [442, 196] width 884 height 393
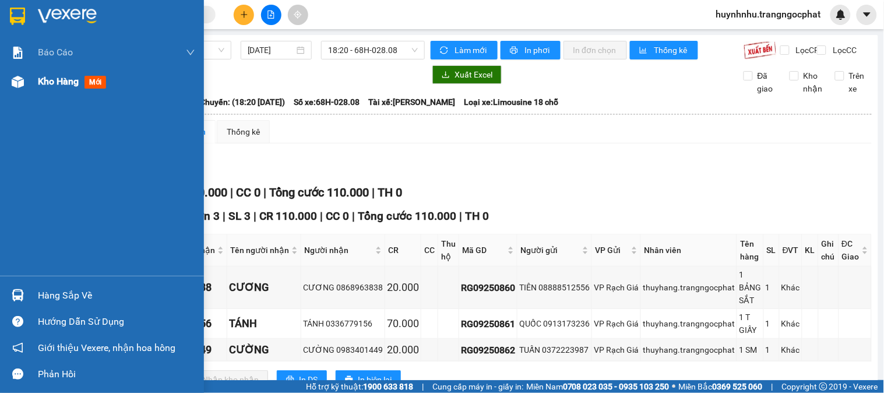
click at [50, 84] on span "Kho hàng" at bounding box center [58, 81] width 41 height 11
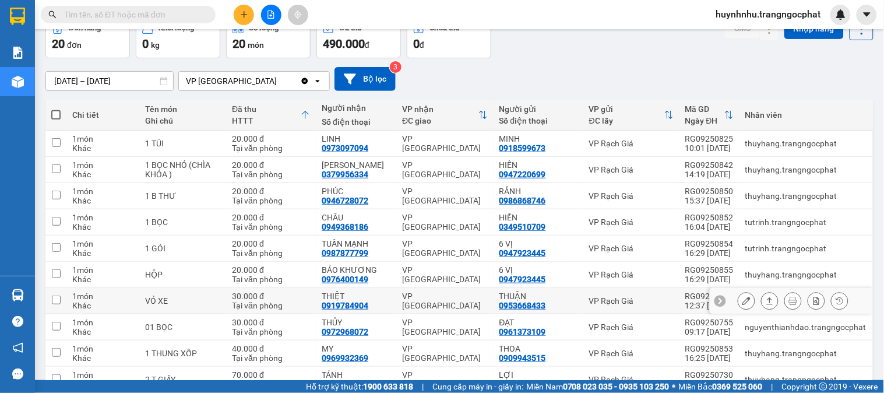
scroll to position [126, 0]
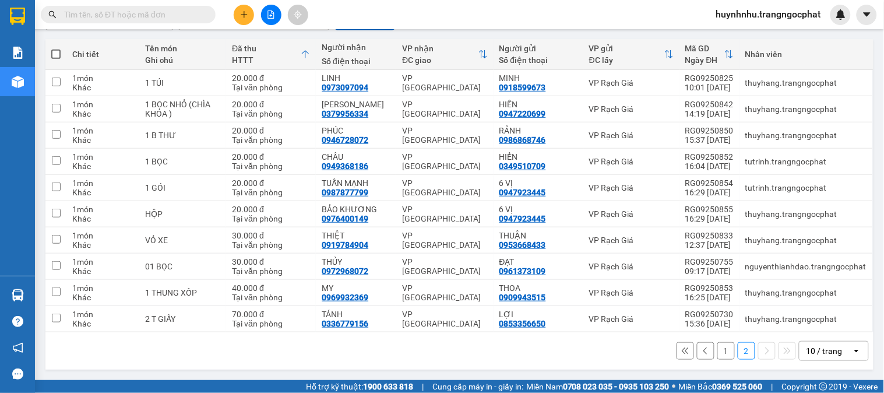
click at [717, 351] on button "1" at bounding box center [725, 350] width 17 height 17
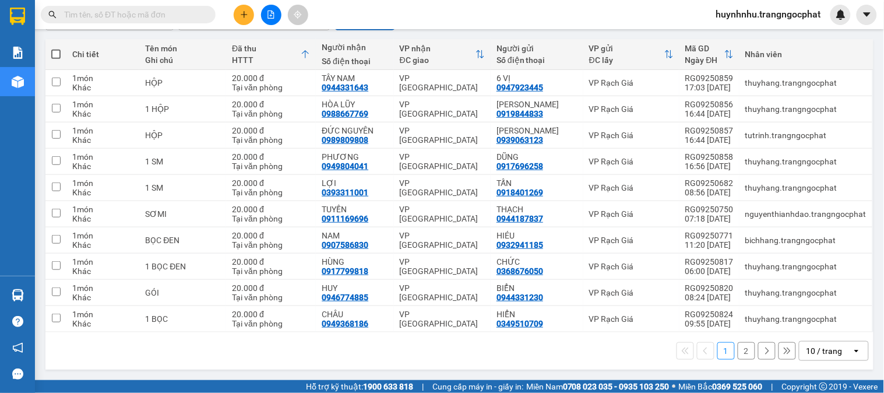
click at [738, 347] on button "2" at bounding box center [746, 350] width 17 height 17
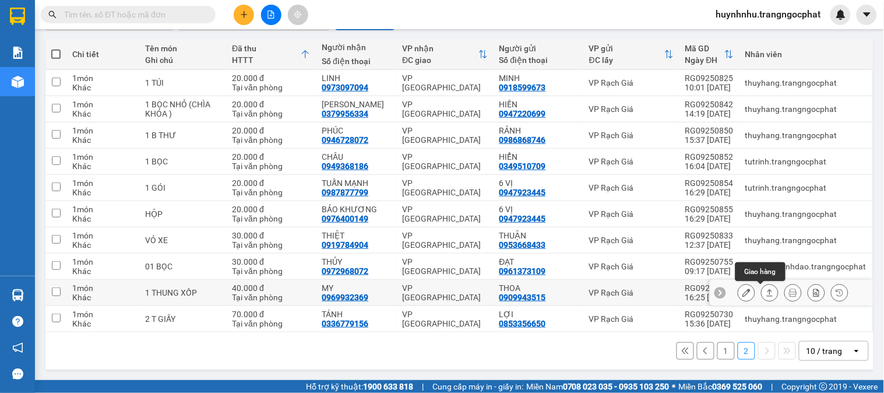
click at [767, 291] on icon at bounding box center [770, 292] width 6 height 7
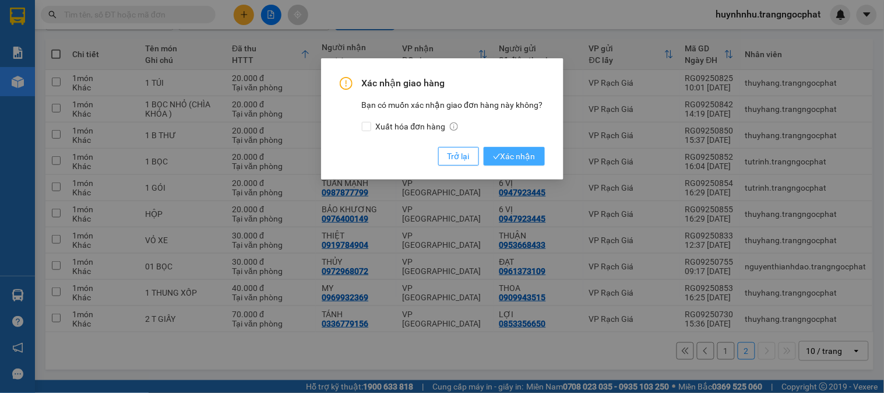
click at [491, 154] on button "Xác nhận" at bounding box center [514, 156] width 61 height 19
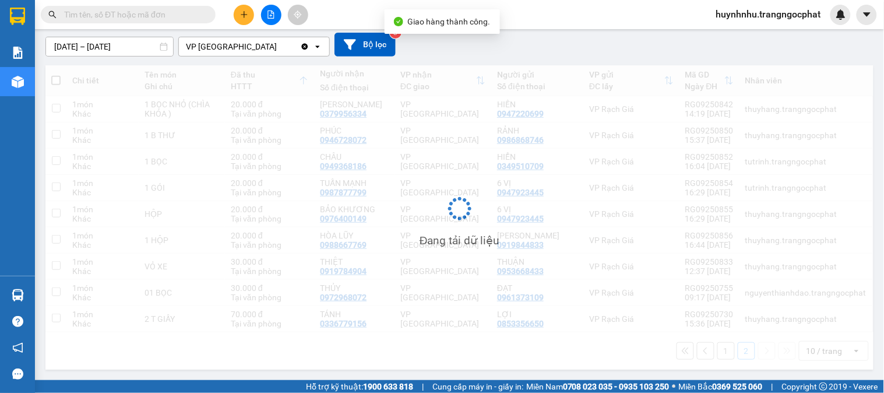
scroll to position [100, 0]
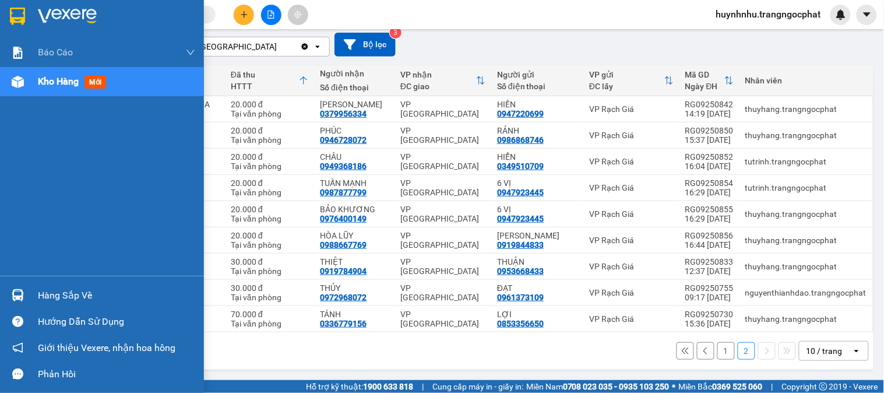
click at [73, 295] on div "Hàng sắp về" at bounding box center [116, 295] width 157 height 17
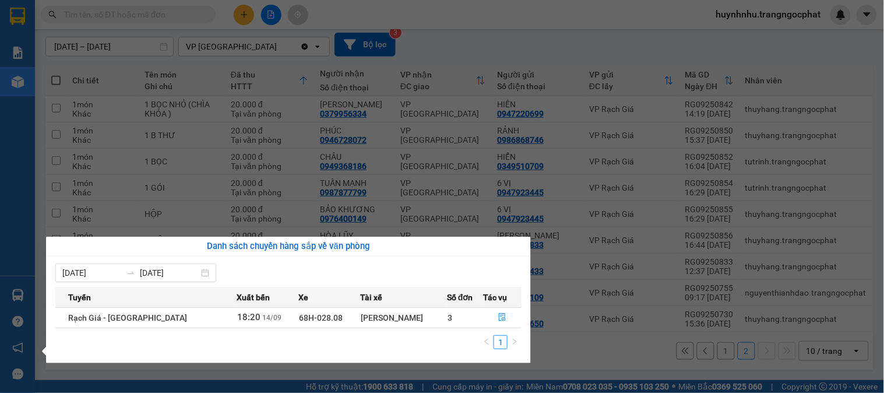
click at [82, 321] on span "Rạch Giá - [GEOGRAPHIC_DATA]" at bounding box center [127, 317] width 119 height 9
click at [121, 317] on span "Rạch Giá - [GEOGRAPHIC_DATA]" at bounding box center [127, 317] width 119 height 9
click at [124, 313] on span "Rạch Giá - [GEOGRAPHIC_DATA]" at bounding box center [127, 317] width 119 height 9
click at [83, 315] on span "Rạch Giá - [GEOGRAPHIC_DATA]" at bounding box center [127, 317] width 119 height 9
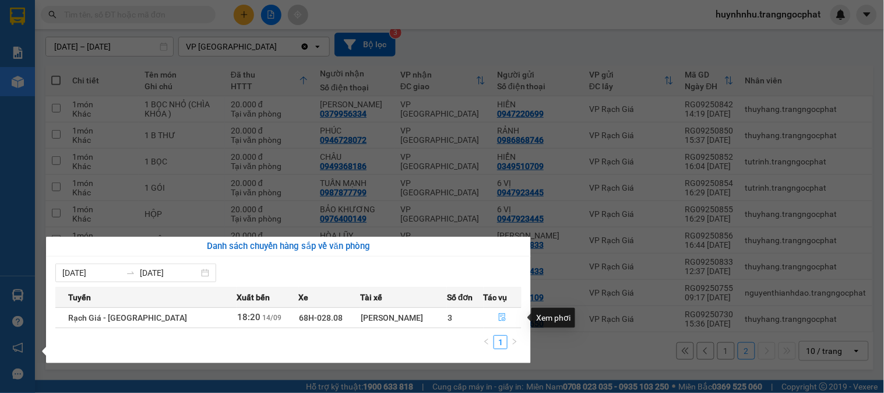
click at [498, 315] on icon "file-done" at bounding box center [502, 317] width 8 height 8
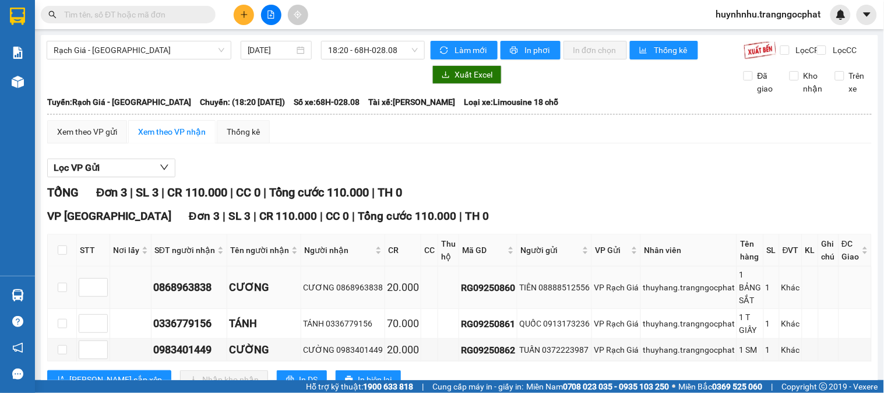
click at [185, 295] on div "0868963838" at bounding box center [189, 287] width 72 height 16
copy div "0868963838"
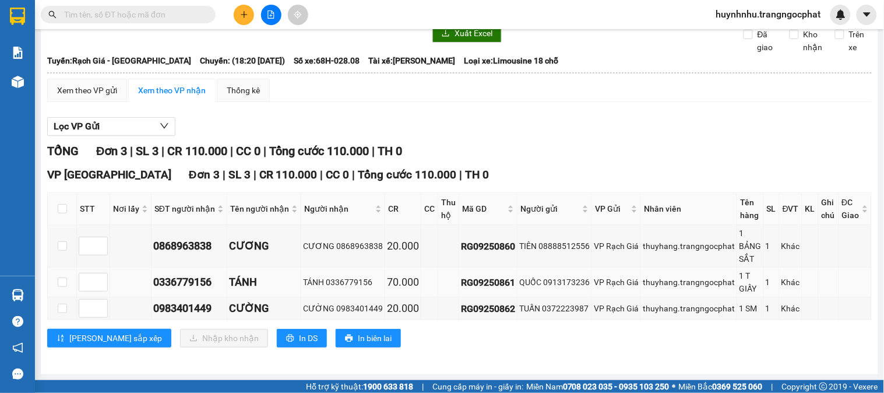
click at [178, 281] on div "0336779156" at bounding box center [189, 282] width 72 height 16
copy div "0336779156"
click at [183, 307] on div "0983401449" at bounding box center [189, 308] width 72 height 16
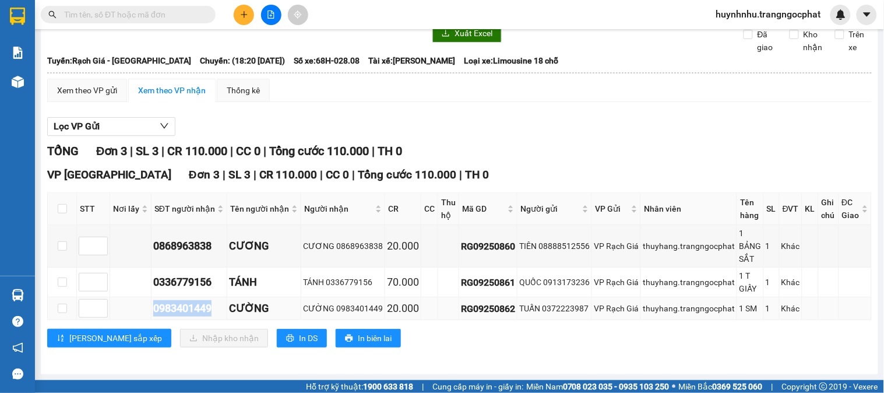
copy div "0983401449"
click at [59, 206] on input "checkbox" at bounding box center [62, 208] width 9 height 9
checkbox input "true"
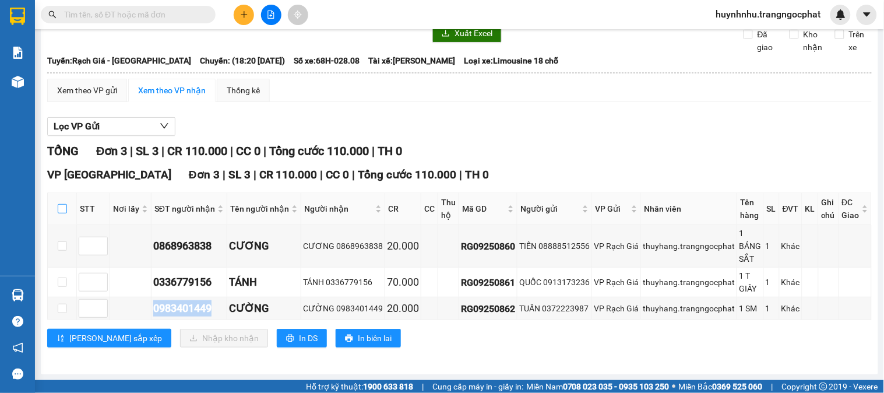
checkbox input "true"
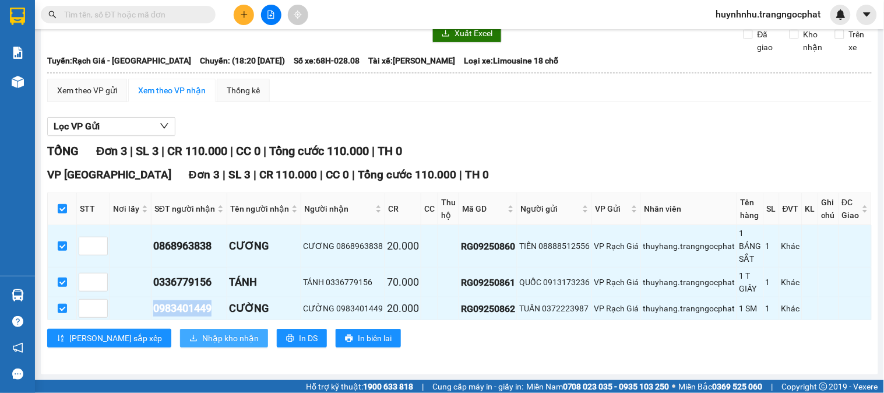
click at [202, 339] on span "Nhập kho nhận" at bounding box center [230, 338] width 57 height 13
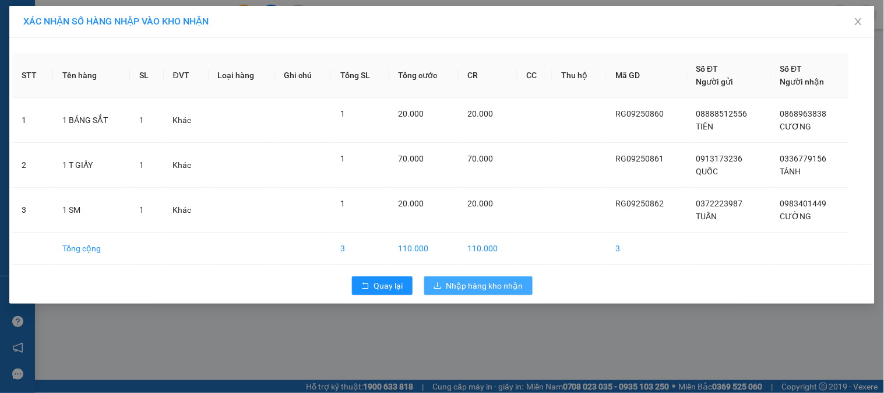
click at [496, 294] on button "Nhập hàng kho nhận" at bounding box center [478, 285] width 108 height 19
click at [498, 293] on button "Nhập hàng kho nhận" at bounding box center [478, 285] width 108 height 19
